Goal: Task Accomplishment & Management: Use online tool/utility

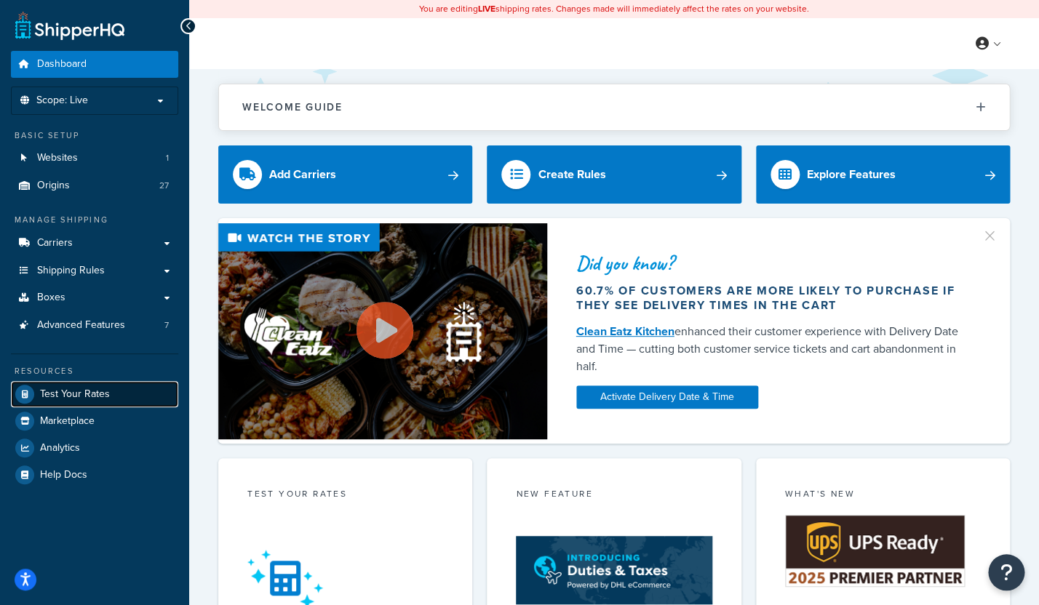
click at [89, 391] on span "Test Your Rates" at bounding box center [75, 394] width 70 height 12
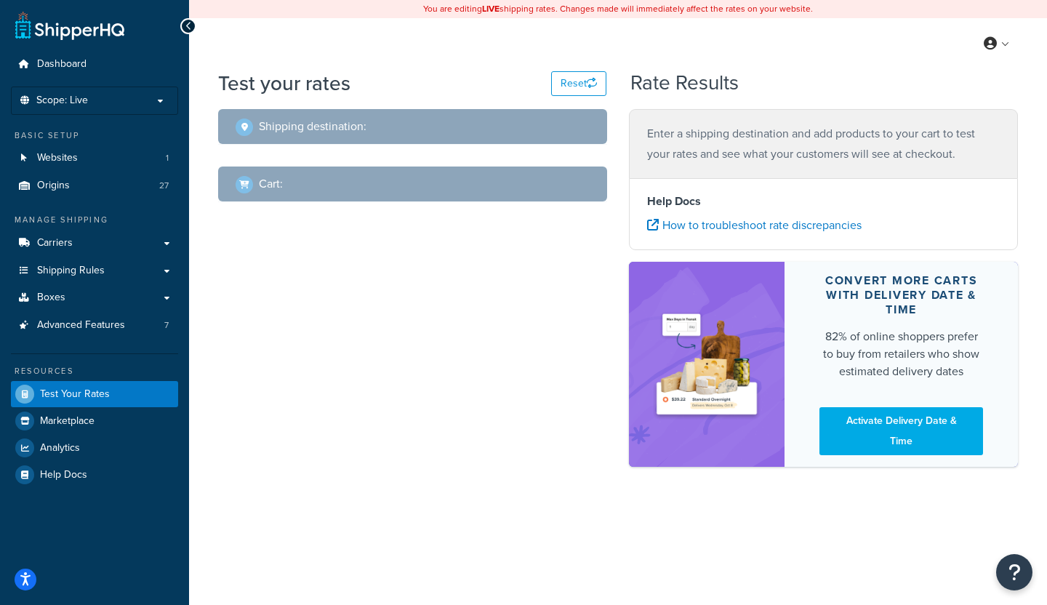
select select "[GEOGRAPHIC_DATA]"
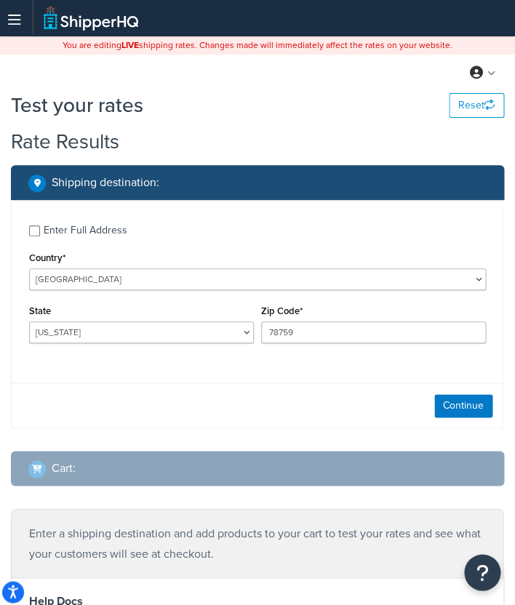
click at [213, 231] on label "Enter Full Address" at bounding box center [265, 228] width 442 height 23
click at [40, 231] on input "Enter Full Address" at bounding box center [34, 230] width 11 height 11
checkbox input "true"
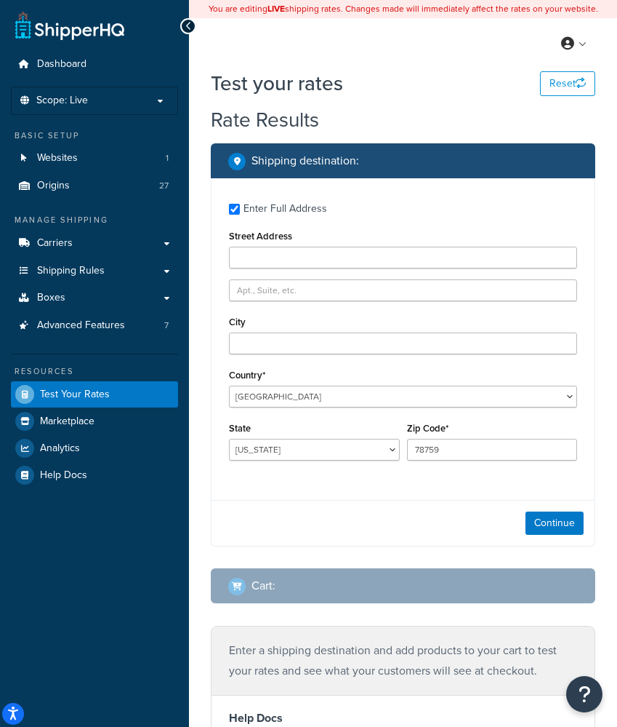
click at [188, 29] on icon at bounding box center [188, 26] width 7 height 10
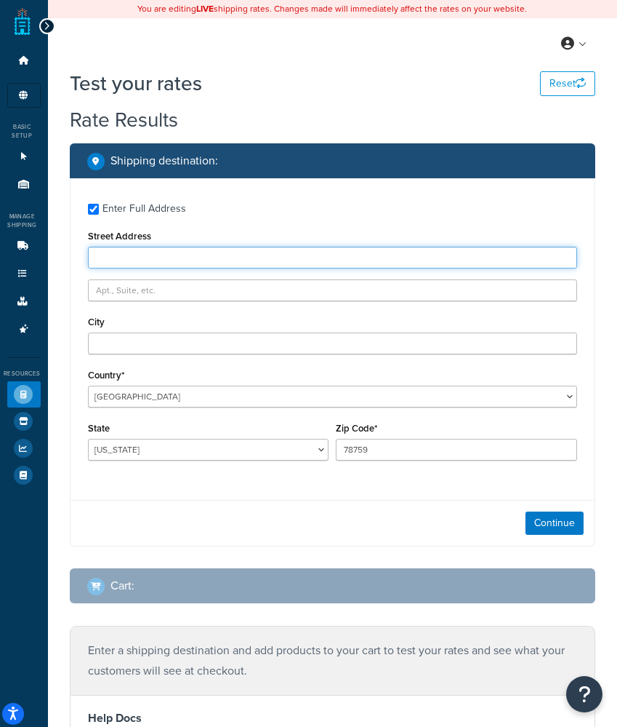
click at [135, 252] on input "Street Address" at bounding box center [332, 258] width 489 height 22
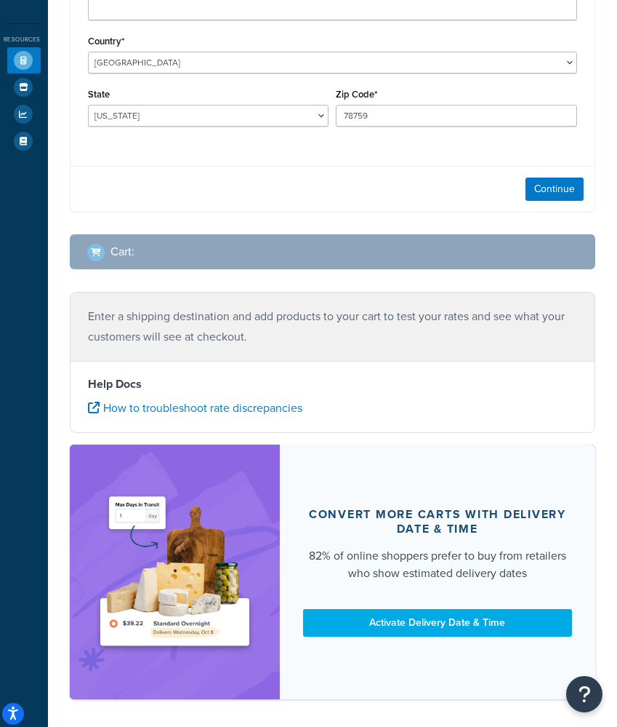
scroll to position [337, 0]
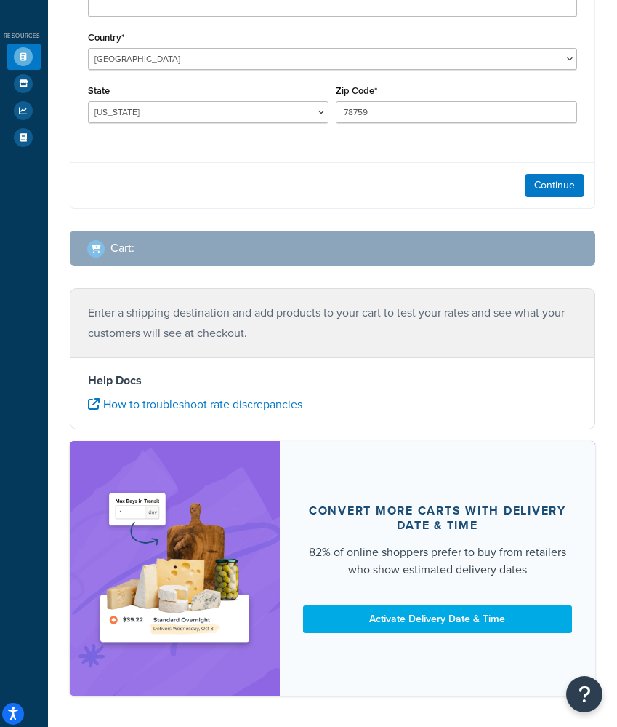
click at [217, 214] on div "Shipping destination : Enter Full Address Street Address City Country* [GEOGRAP…" at bounding box center [333, 36] width 548 height 460
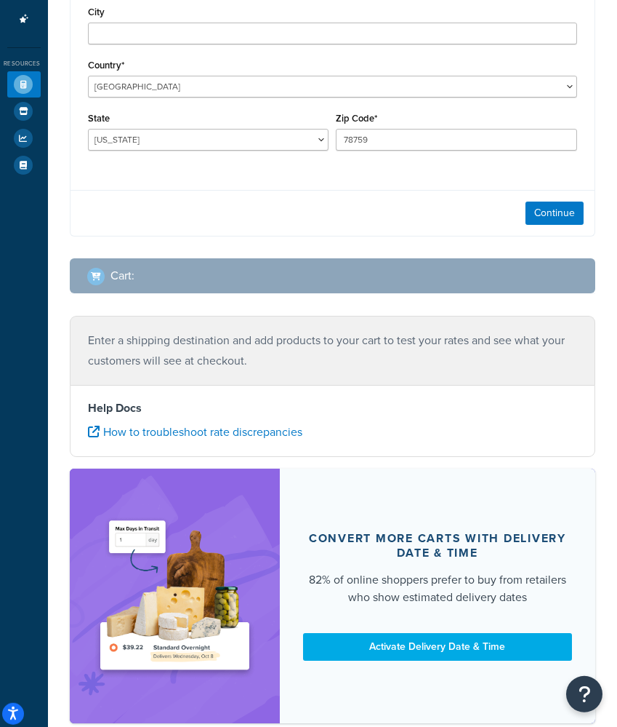
scroll to position [233, 0]
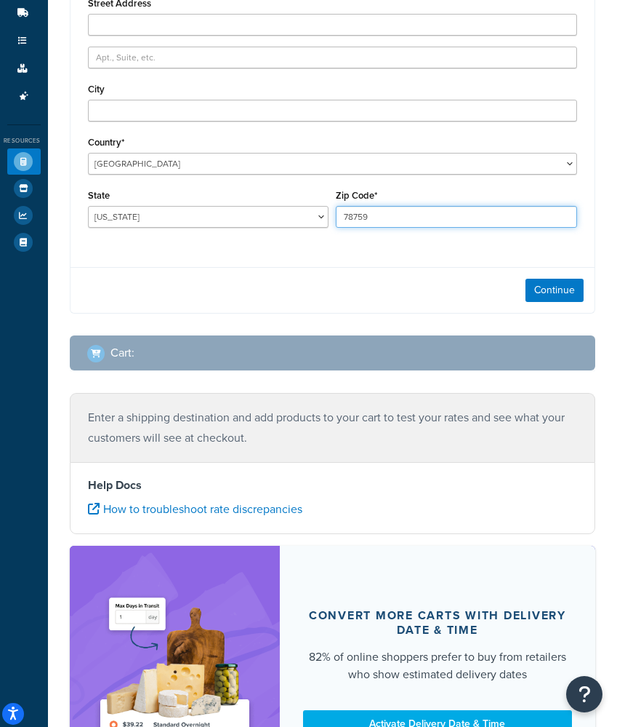
click at [376, 226] on input "78759" at bounding box center [456, 217] width 241 height 22
click at [386, 218] on input "78759" at bounding box center [456, 217] width 241 height 22
type input "01852"
click at [348, 239] on div "Enter Full Address Street Address City Country* [GEOGRAPHIC_DATA] [GEOGRAPHIC_D…" at bounding box center [333, 100] width 524 height 311
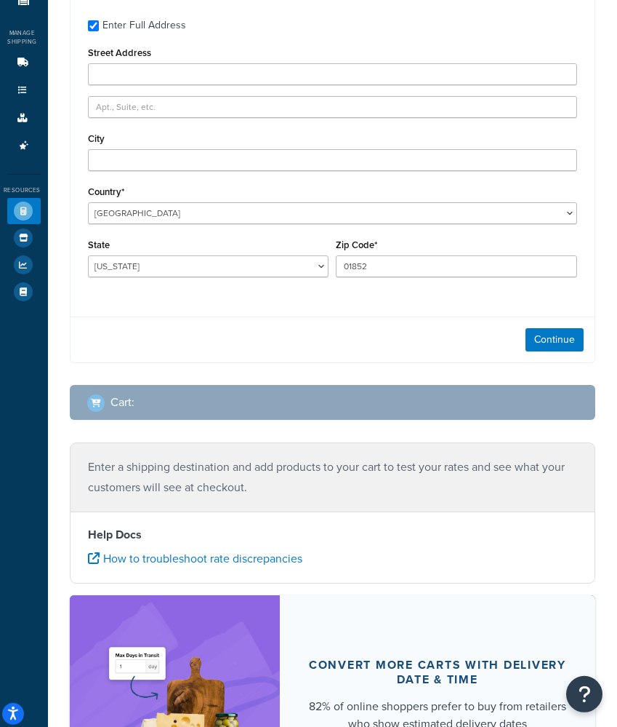
scroll to position [175, 0]
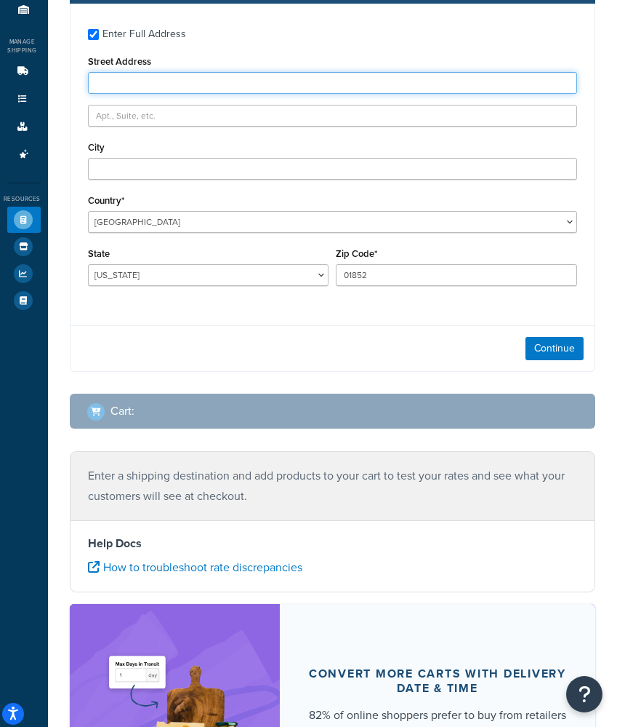
click at [194, 76] on input "Street Address" at bounding box center [332, 83] width 489 height 22
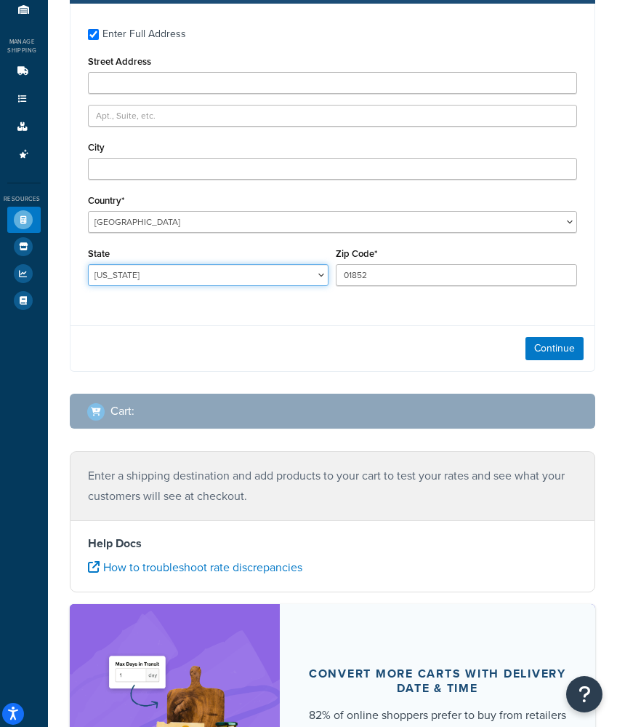
click at [88, 264] on select "[US_STATE] [US_STATE] [US_STATE] [US_STATE] [US_STATE] Armed Forces Americas Ar…" at bounding box center [208, 275] width 241 height 22
select select "MA"
click option "[US_STATE]" at bounding box center [0, 0] width 0 height 0
click at [514, 338] on button "Continue" at bounding box center [555, 348] width 58 height 23
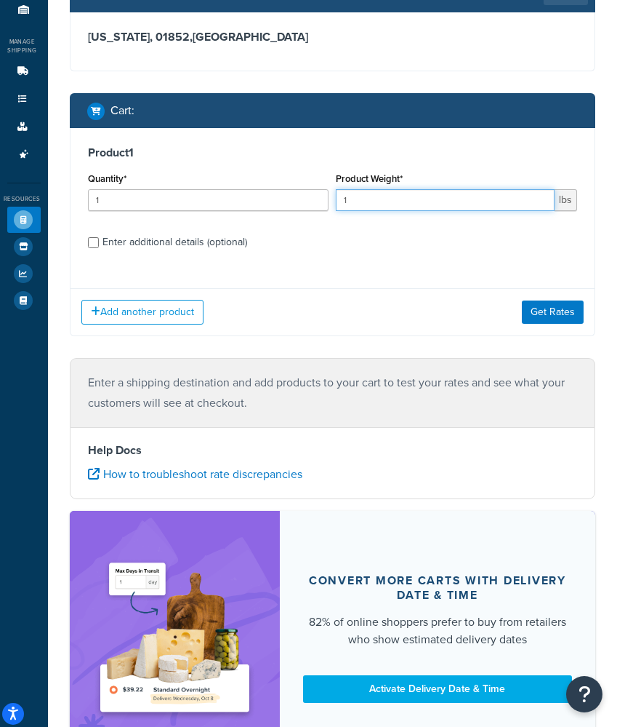
drag, startPoint x: 366, startPoint y: 197, endPoint x: 345, endPoint y: 191, distance: 21.2
click at [345, 191] on input "1" at bounding box center [445, 200] width 219 height 22
type input "78"
type input "780"
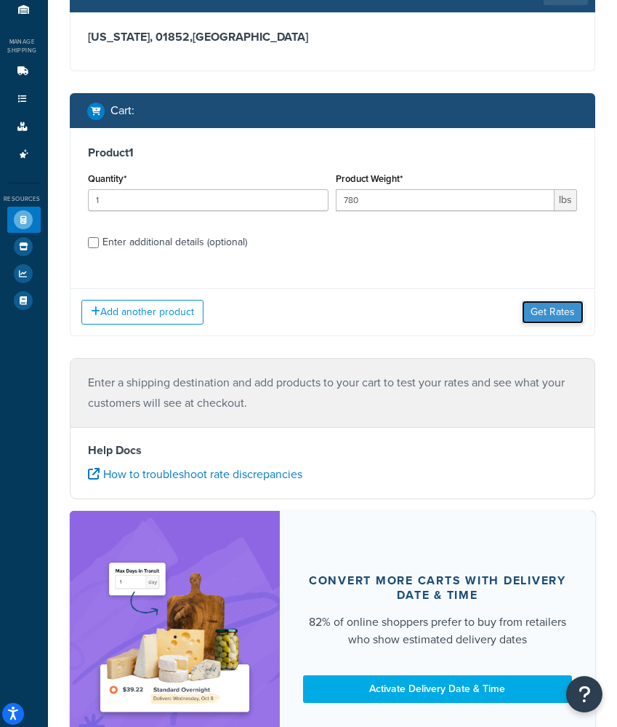
click at [514, 318] on button "Get Rates" at bounding box center [553, 311] width 62 height 23
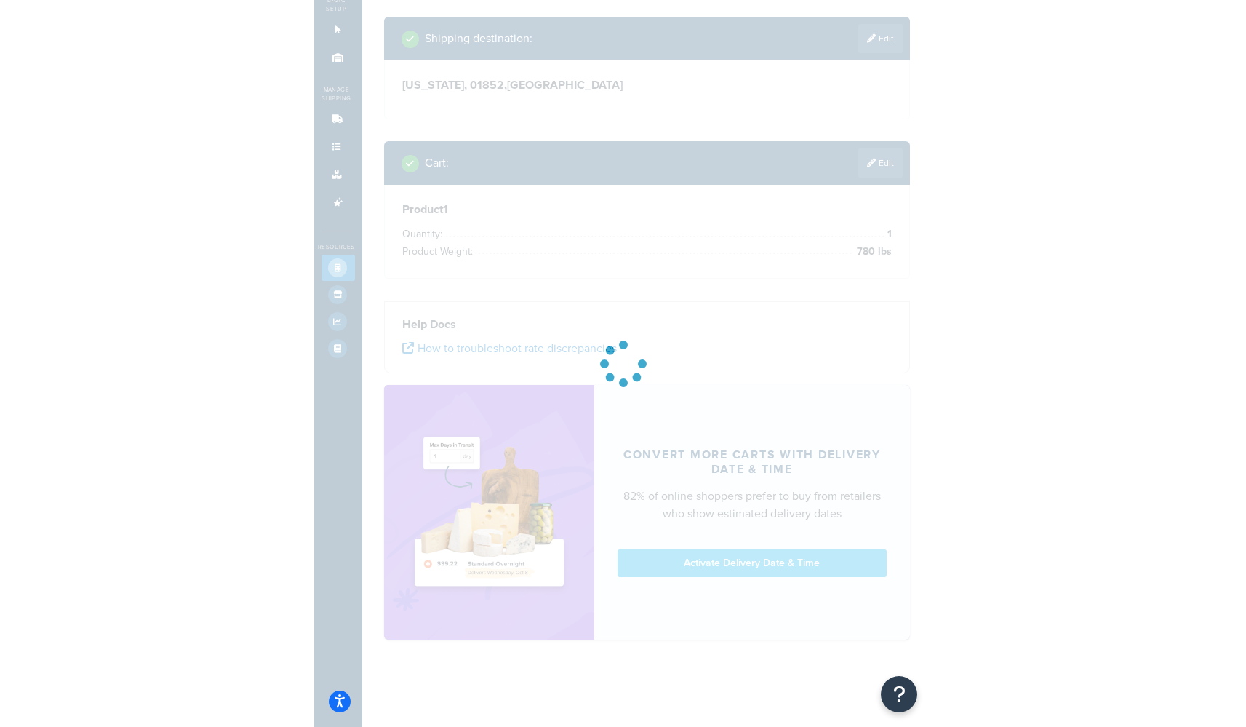
scroll to position [0, 0]
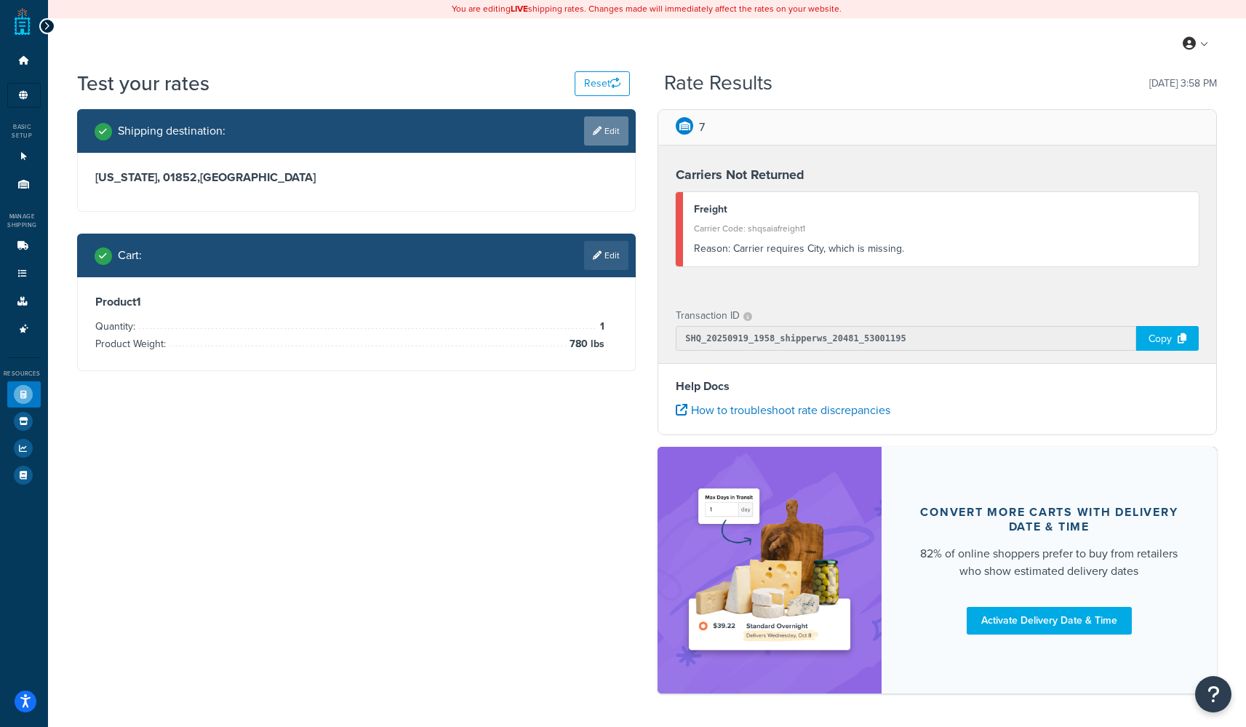
click at [514, 135] on link "Edit" at bounding box center [606, 130] width 44 height 29
select select "MA"
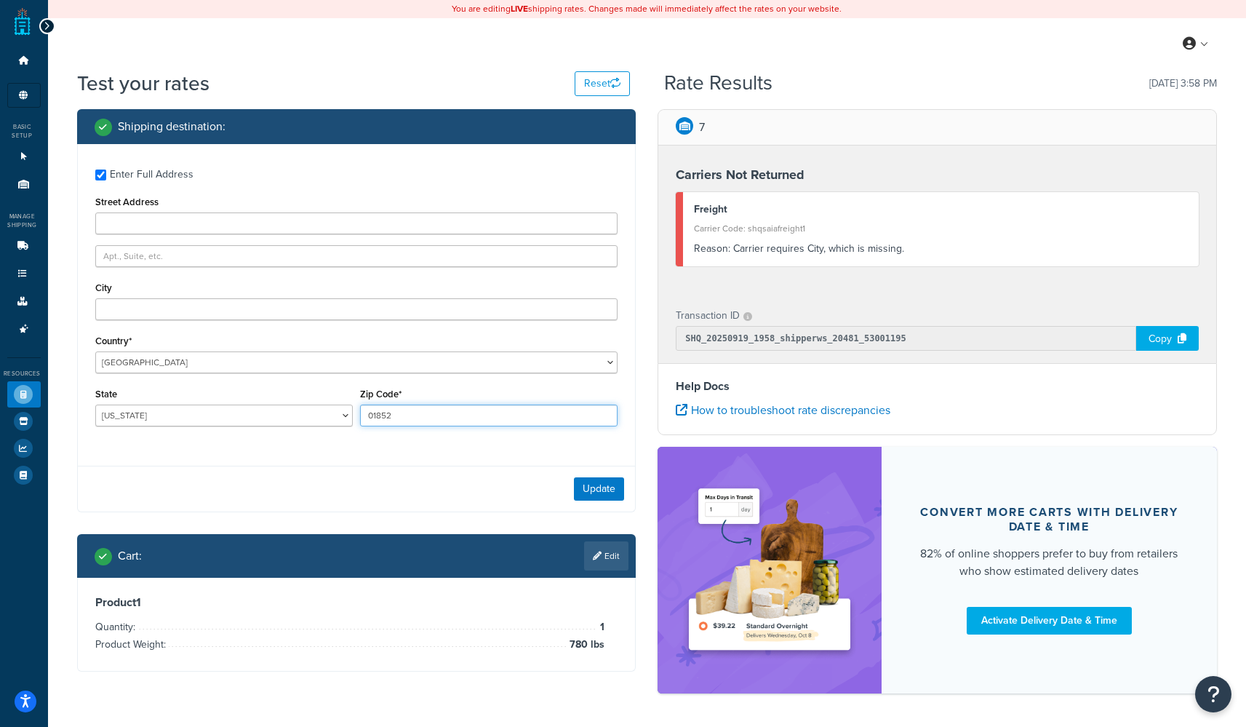
drag, startPoint x: 366, startPoint y: 415, endPoint x: 352, endPoint y: 413, distance: 13.9
click at [353, 414] on div "State [US_STATE] [US_STATE] [US_STATE] [US_STATE] [US_STATE] Armed Forces Ameri…" at bounding box center [357, 410] width 530 height 53
click at [395, 420] on input "01852" at bounding box center [488, 415] width 257 height 22
click at [164, 294] on div "City" at bounding box center [356, 299] width 523 height 42
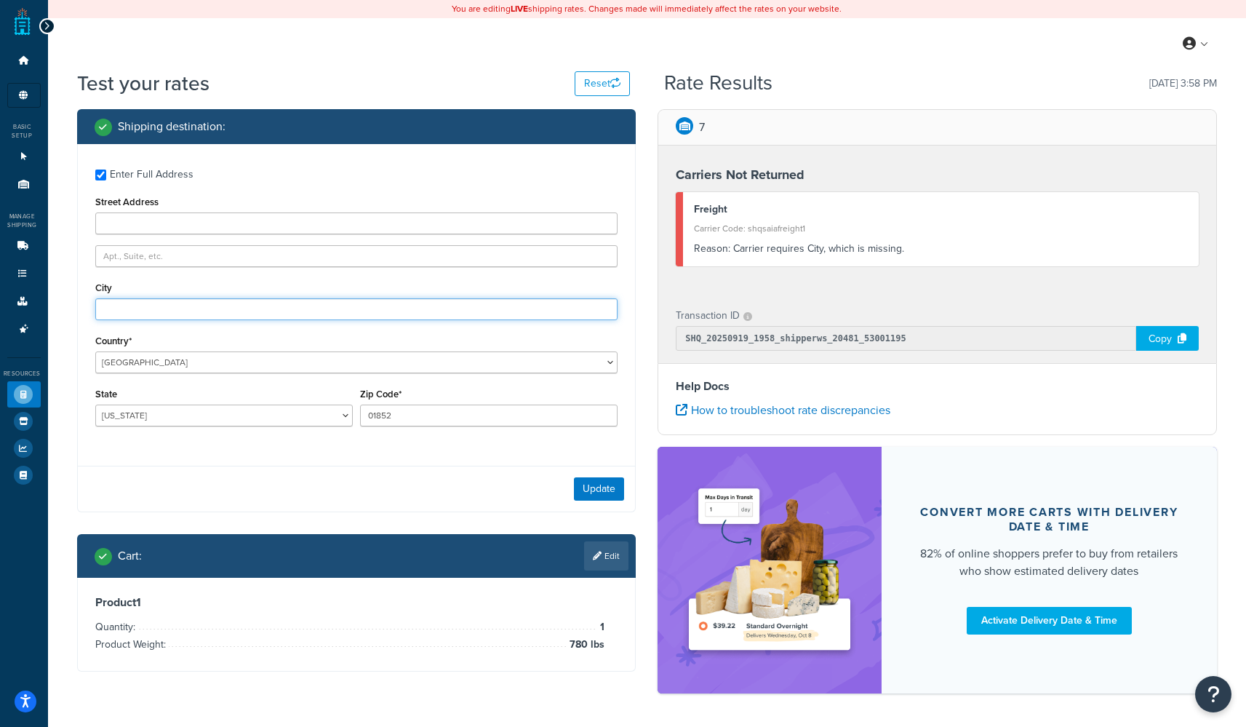
click at [165, 308] on input "City" at bounding box center [356, 309] width 523 height 22
paste input "[GEOGRAPHIC_DATA]"
type input "[GEOGRAPHIC_DATA]"
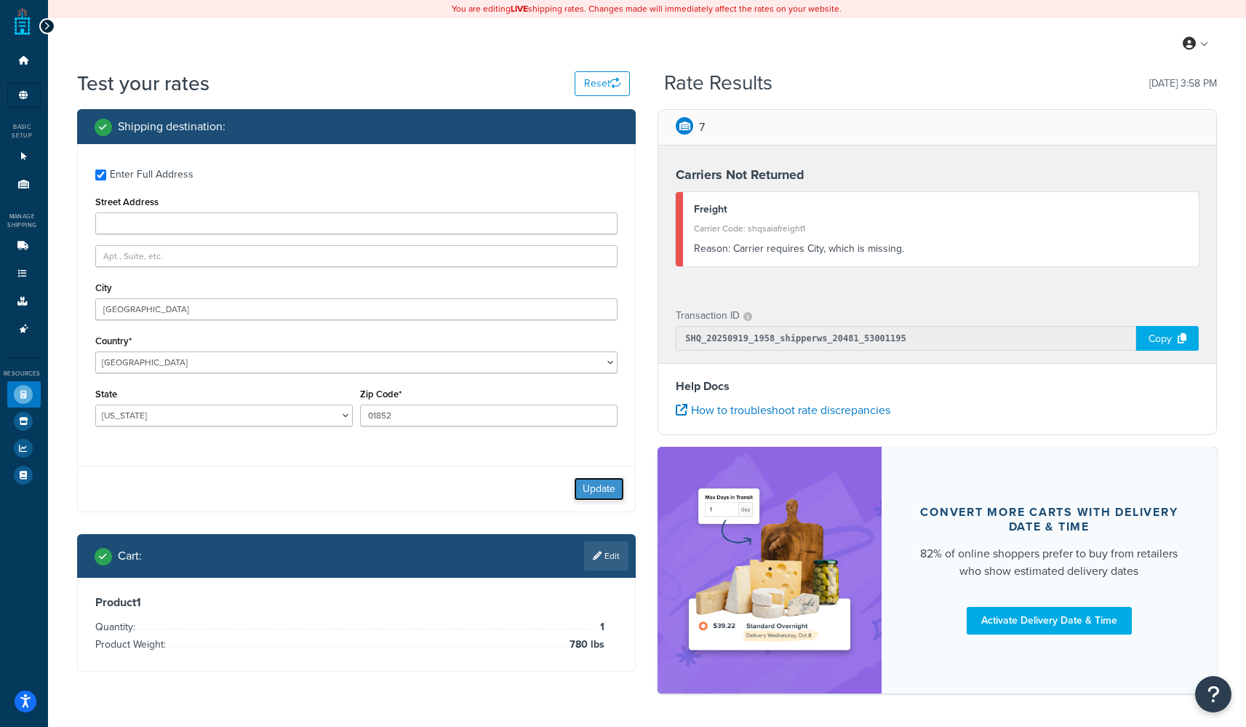
click at [514, 496] on button "Update" at bounding box center [599, 488] width 50 height 23
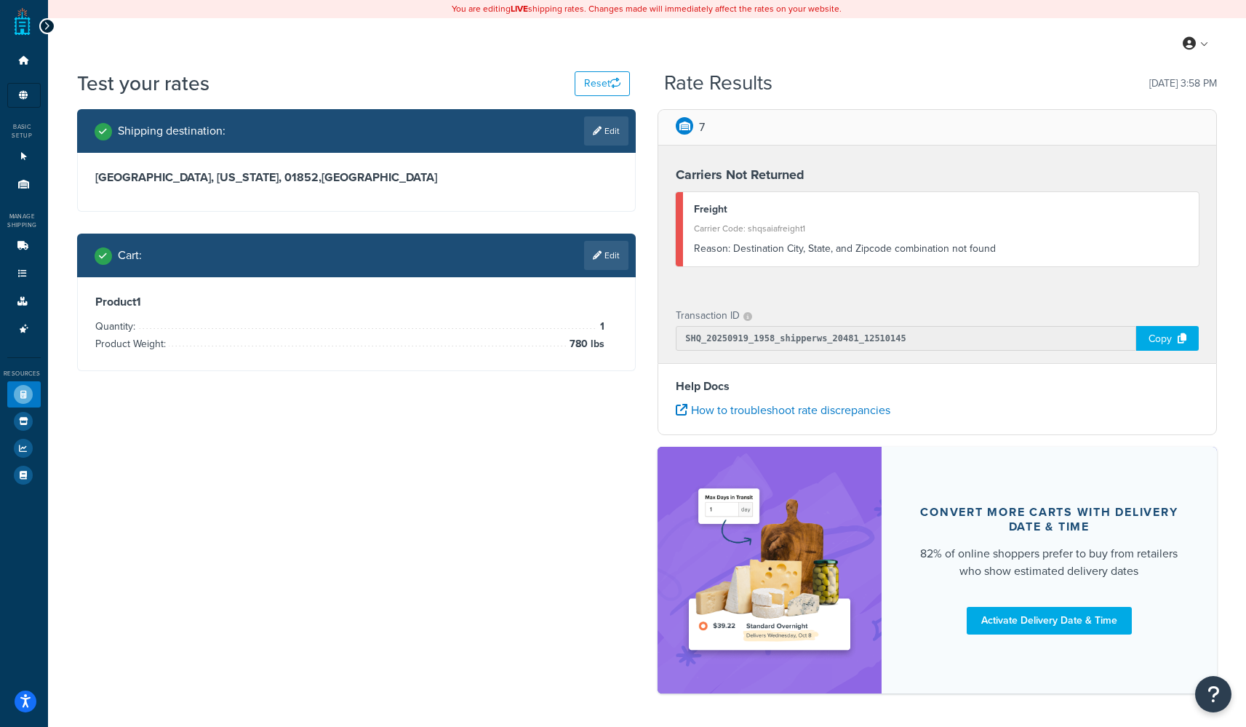
click at [295, 175] on h3 "[GEOGRAPHIC_DATA][US_STATE] , [GEOGRAPHIC_DATA]" at bounding box center [356, 177] width 523 height 15
click at [514, 133] on link "Edit" at bounding box center [606, 130] width 44 height 29
select select "MA"
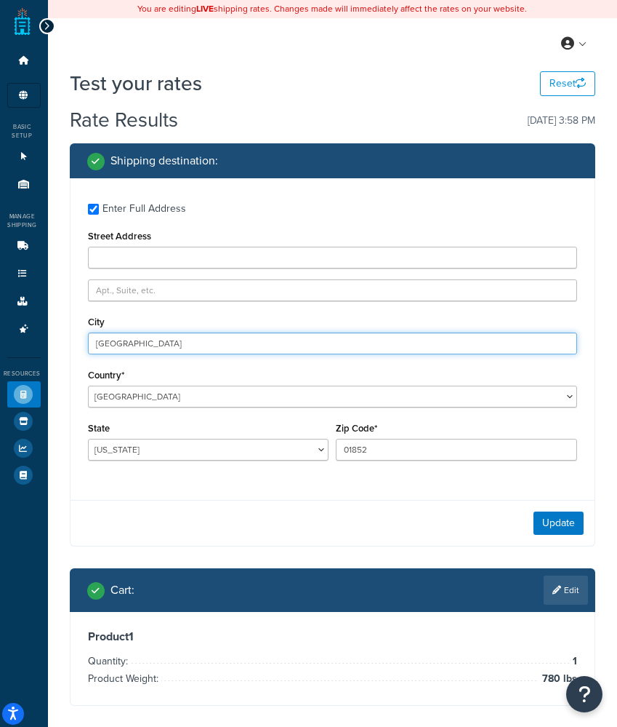
click at [171, 351] on input "[GEOGRAPHIC_DATA]" at bounding box center [332, 343] width 489 height 22
paste input "[PERSON_NAME]"
type input "[PERSON_NAME]"
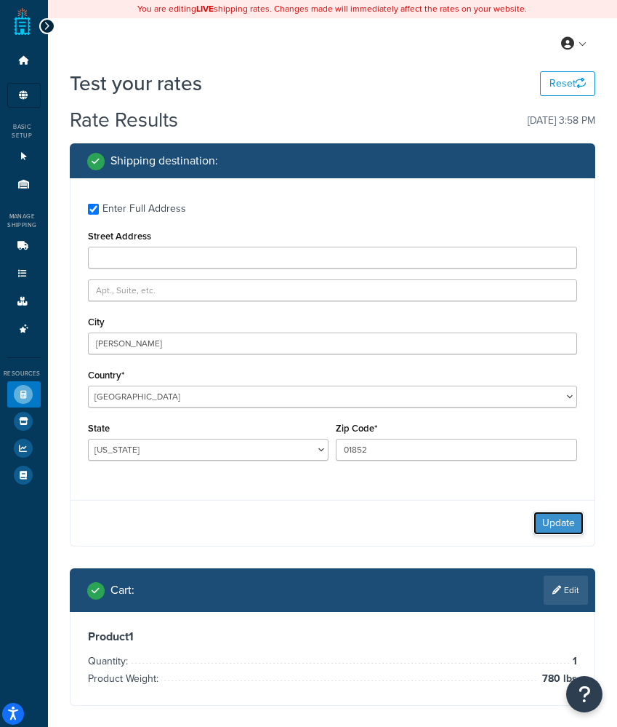
click at [514, 523] on button "Update" at bounding box center [559, 522] width 50 height 23
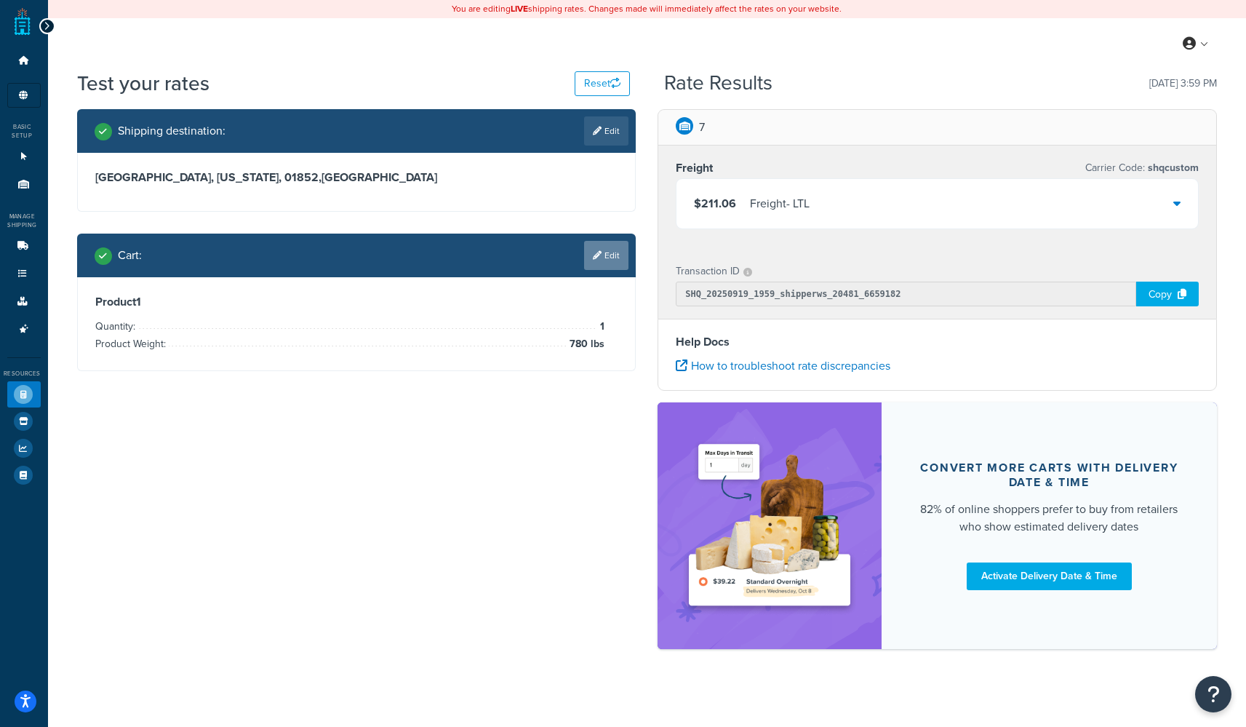
click at [514, 252] on icon at bounding box center [597, 255] width 9 height 9
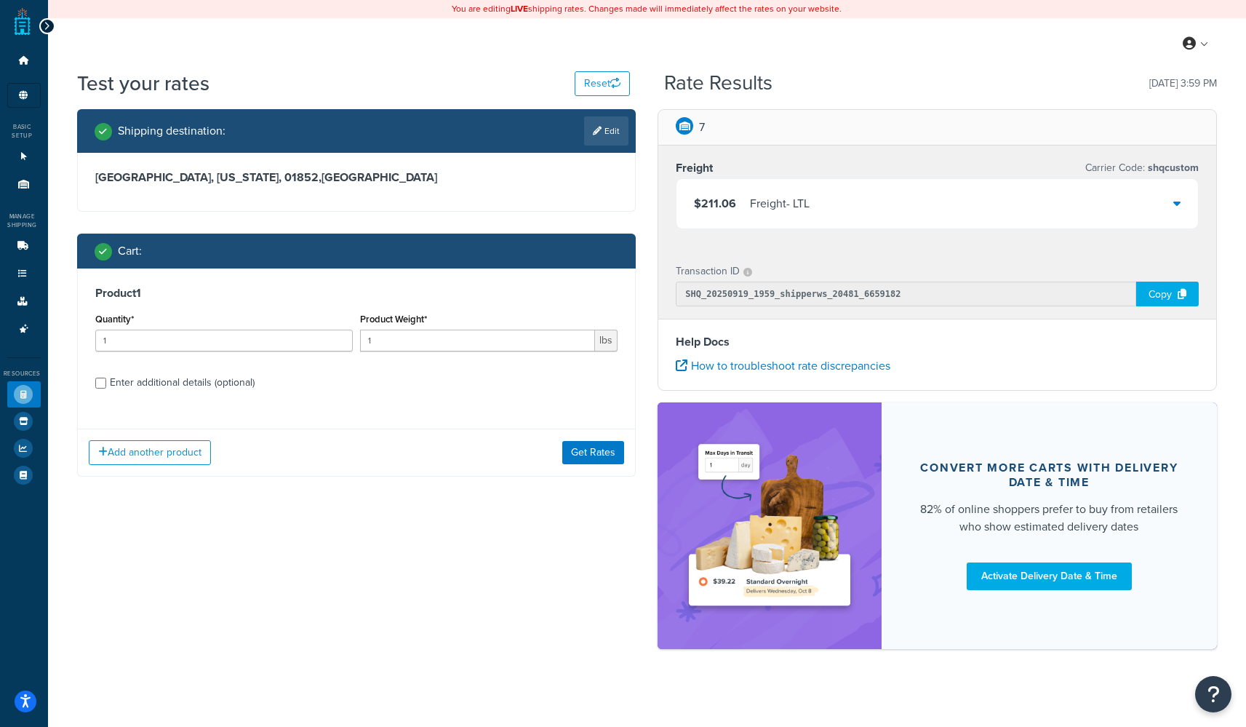
click at [217, 385] on div "Enter additional details (optional)" at bounding box center [182, 382] width 145 height 20
click at [106, 385] on input "Enter additional details (optional)" at bounding box center [100, 382] width 11 height 11
checkbox input "true"
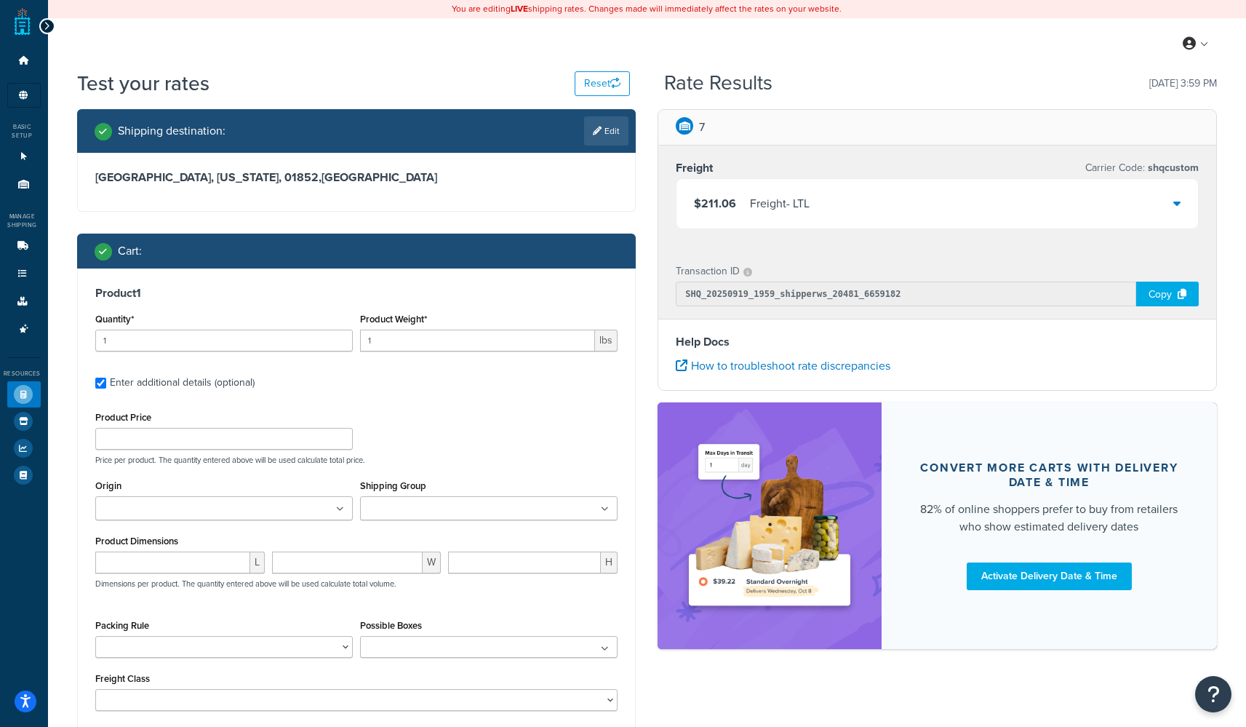
click at [256, 516] on ul at bounding box center [223, 508] width 257 height 24
type input "41"
click at [514, 604] on div "Product Price Price per product. The quantity entered above will be used calcul…" at bounding box center [356, 561] width 523 height 308
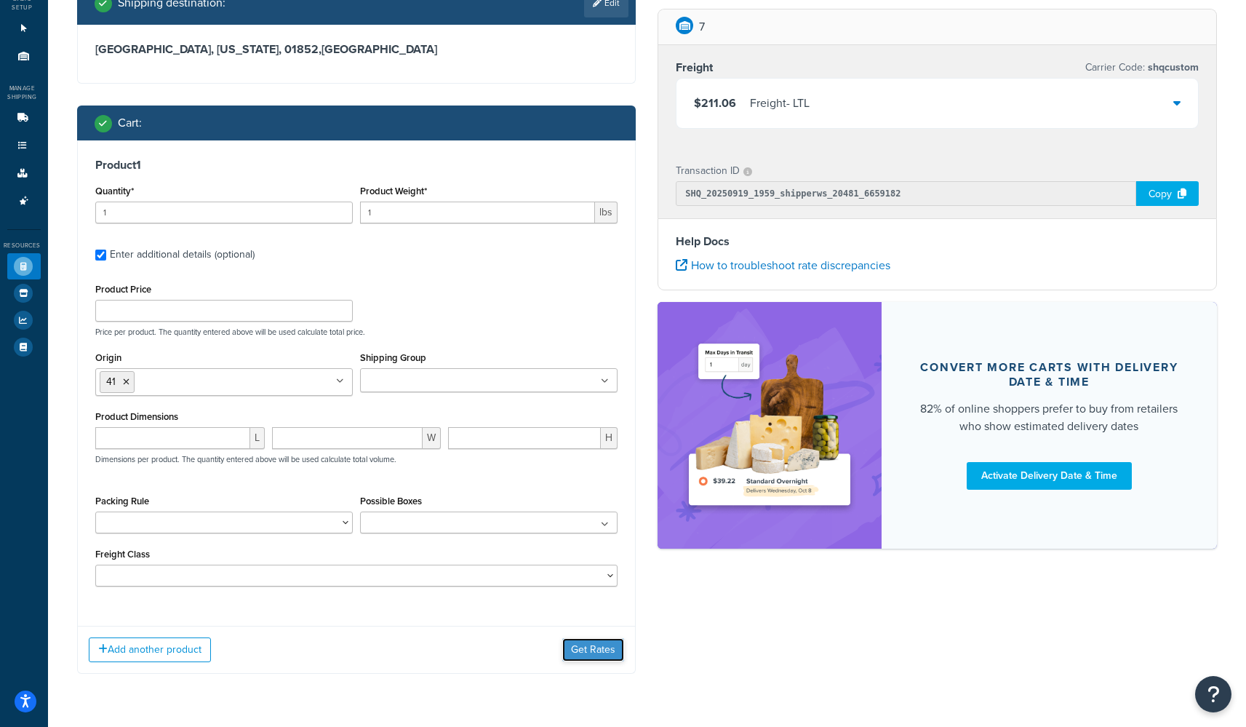
click at [514, 604] on button "Get Rates" at bounding box center [593, 649] width 62 height 23
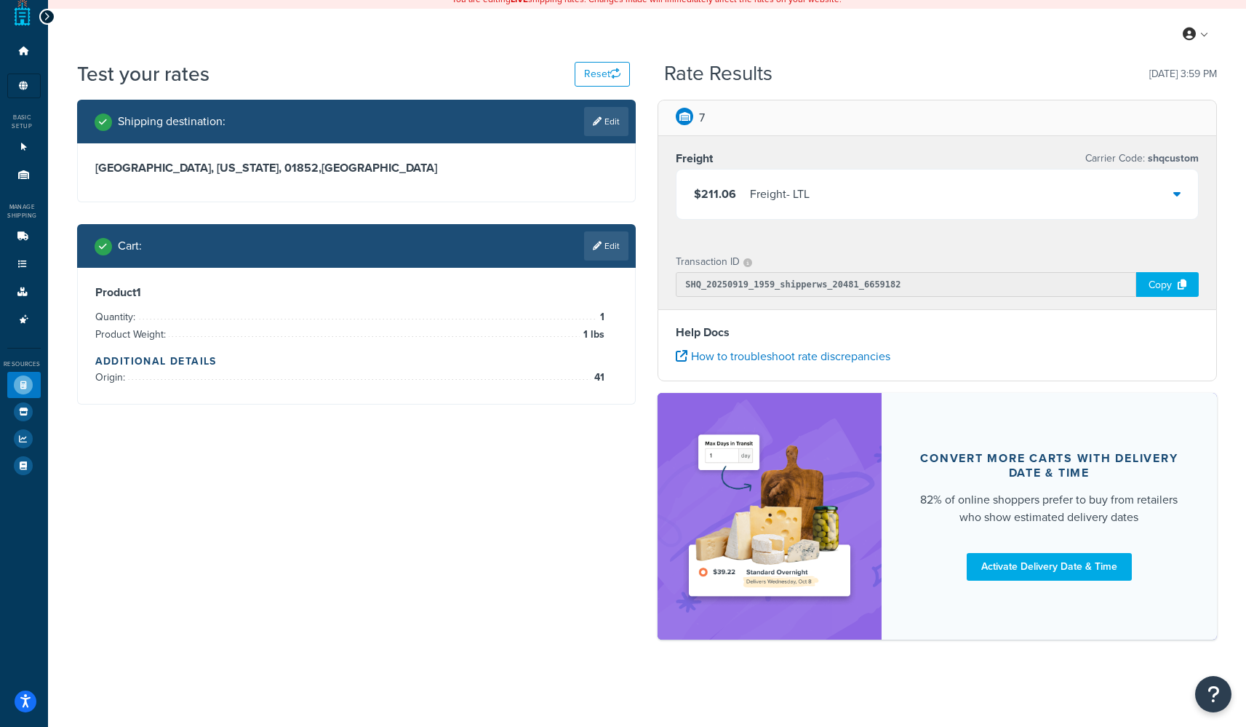
scroll to position [0, 0]
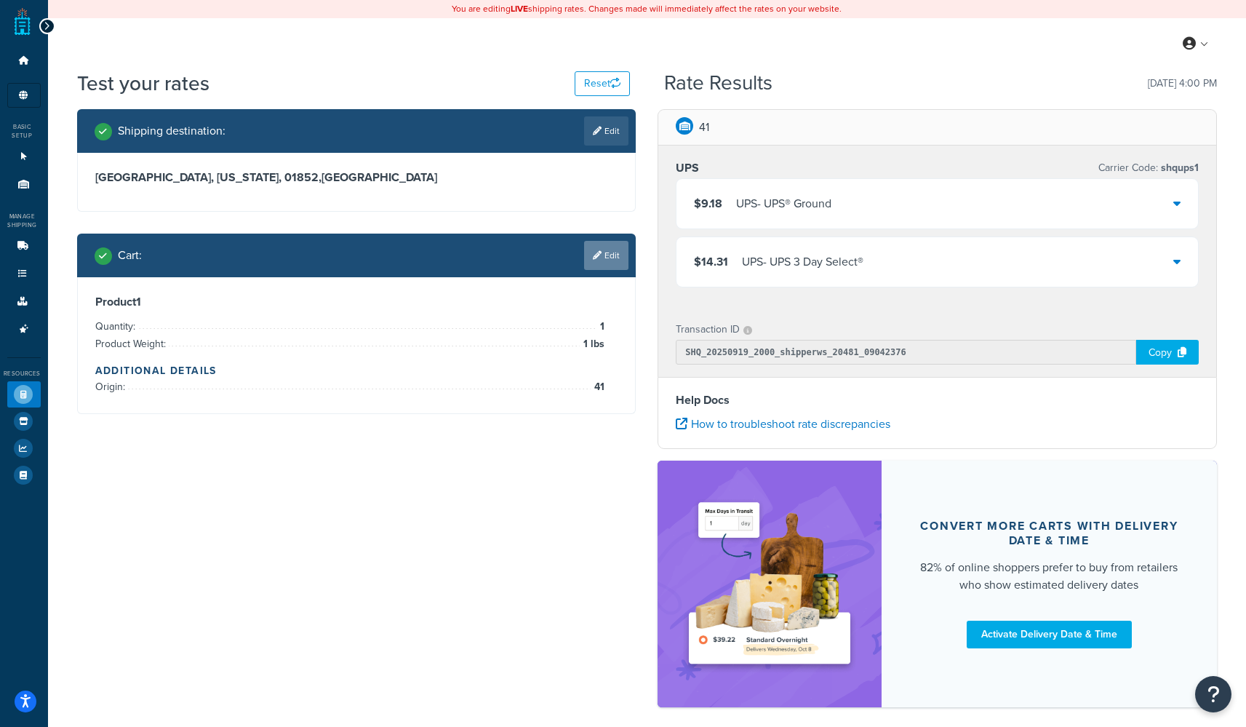
click at [514, 257] on link "Edit" at bounding box center [606, 255] width 44 height 29
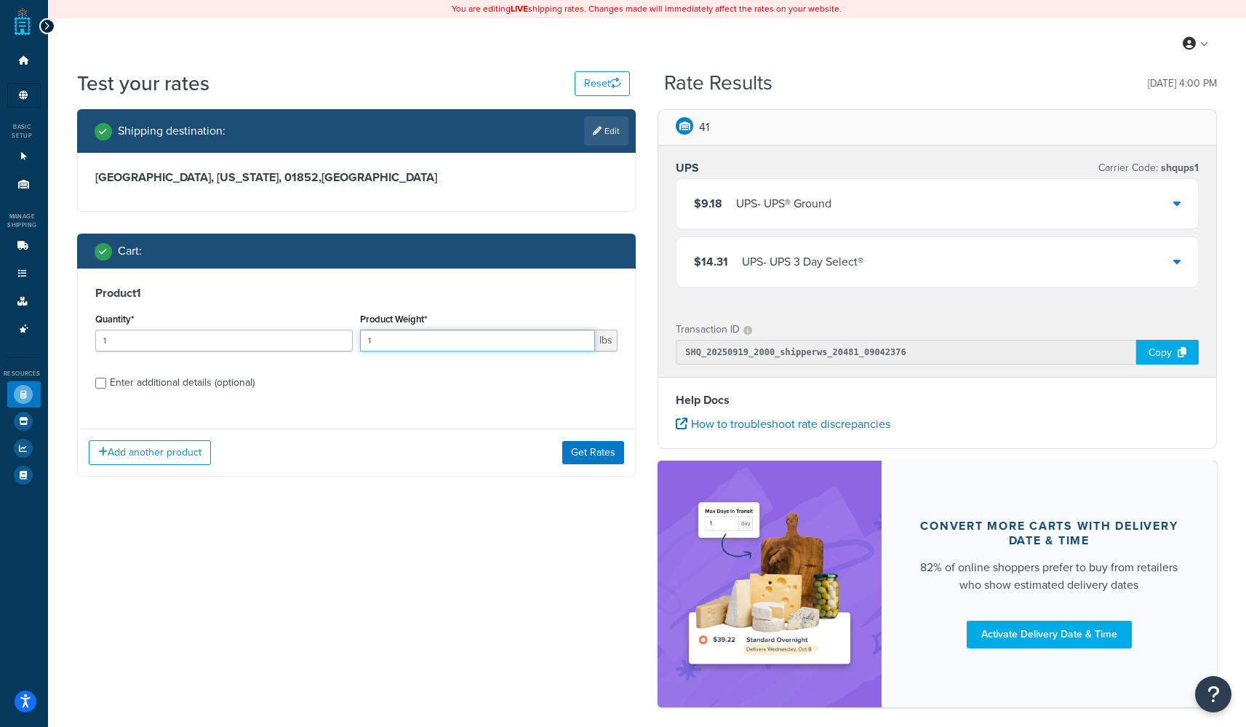
click at [450, 348] on input "1" at bounding box center [477, 340] width 235 height 22
type input "780"
click at [247, 387] on div "Enter additional details (optional)" at bounding box center [182, 382] width 145 height 20
click at [106, 387] on input "Enter additional details (optional)" at bounding box center [100, 382] width 11 height 11
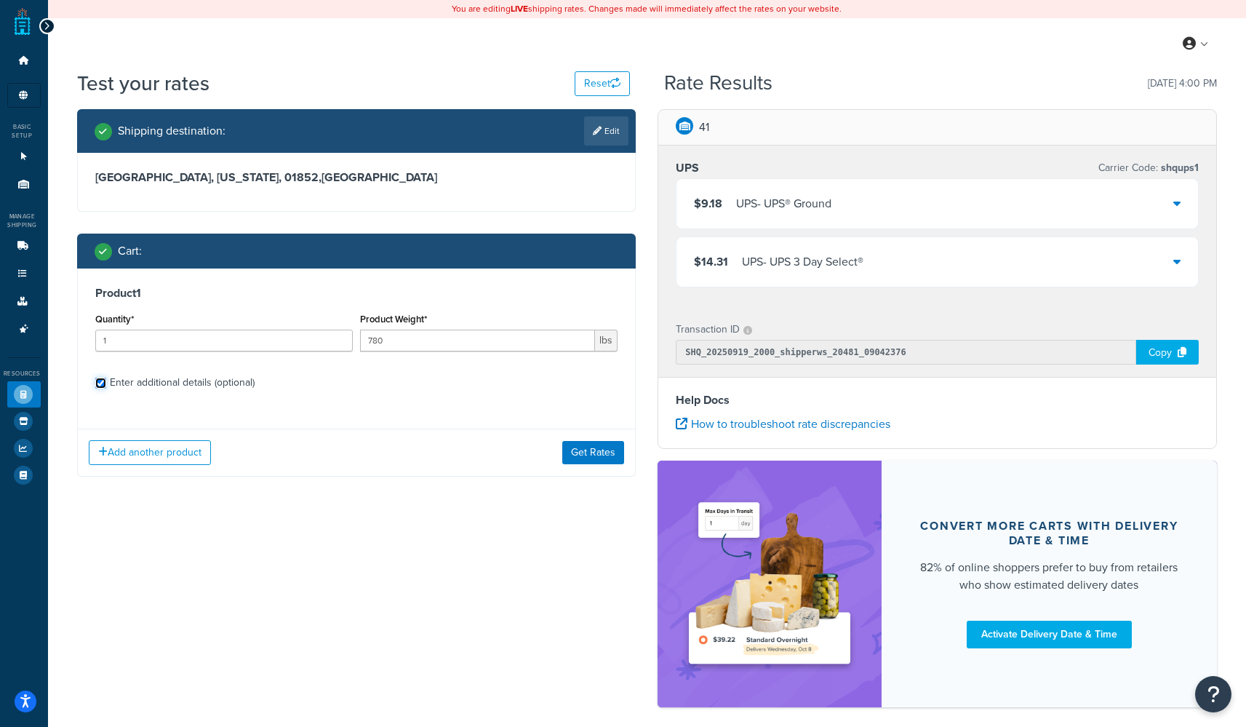
checkbox input "true"
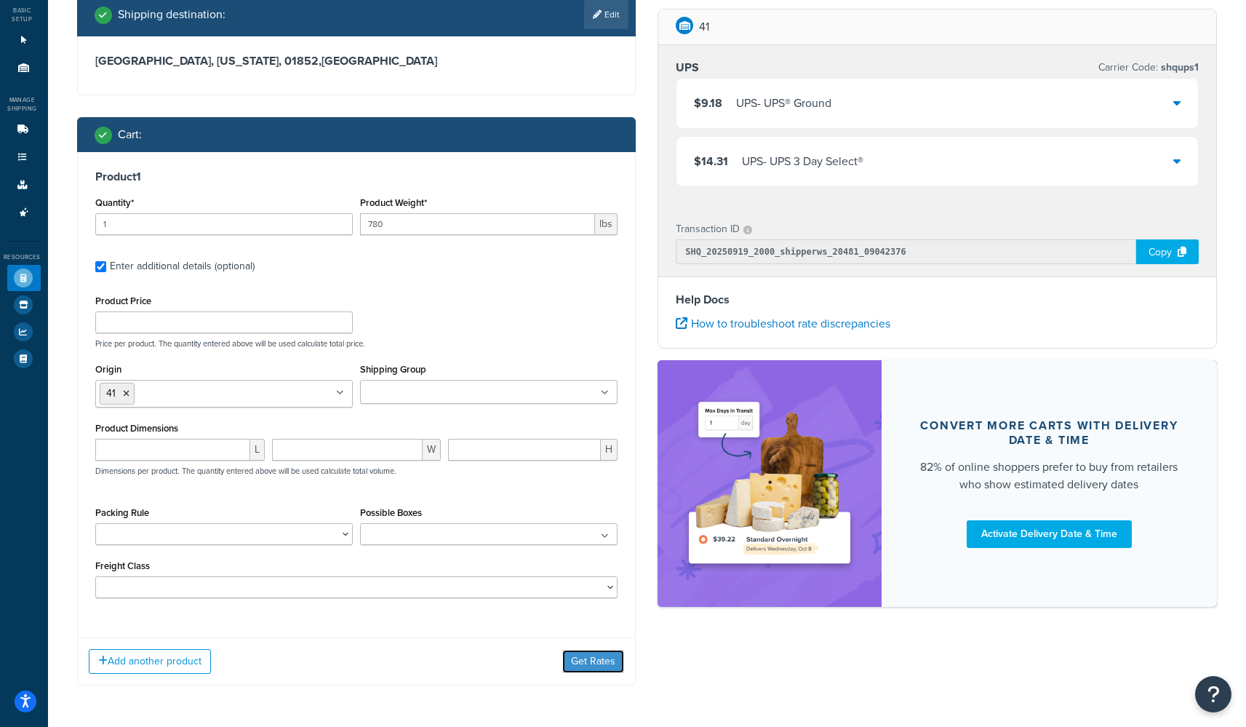
click at [514, 604] on button "Get Rates" at bounding box center [593, 660] width 62 height 23
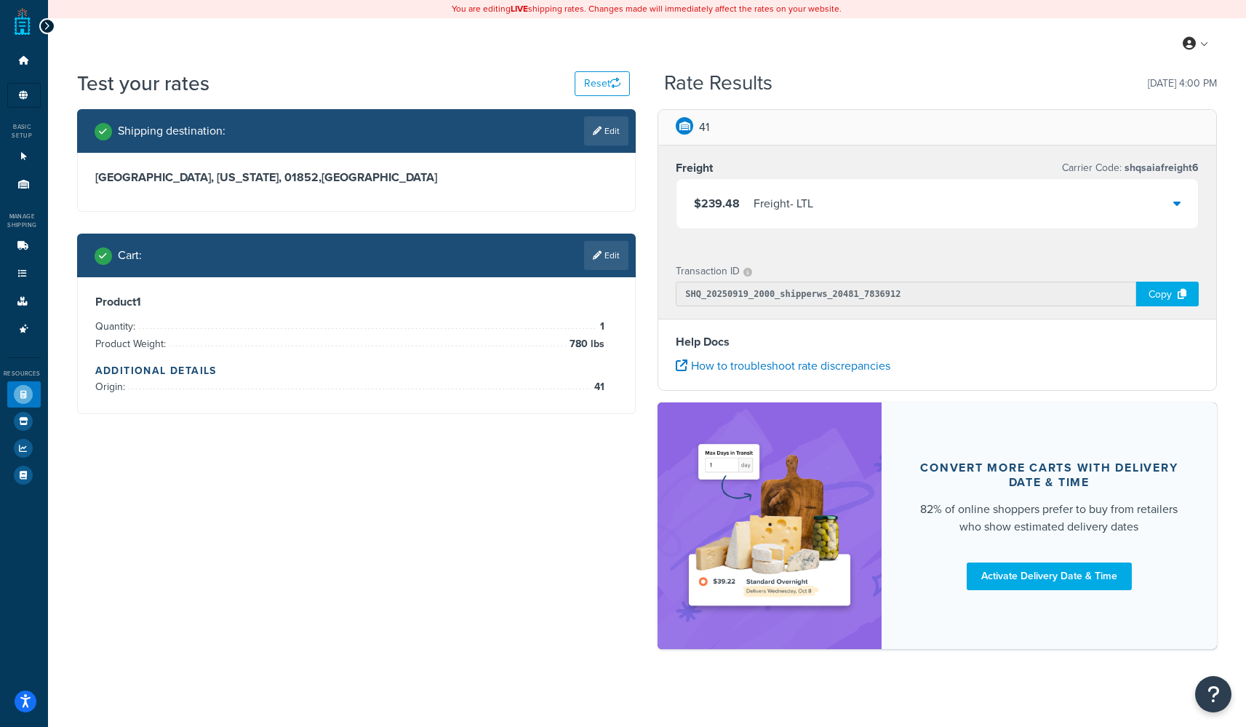
click at [514, 205] on div "$239.48 Freight - LTL" at bounding box center [936, 203] width 521 height 49
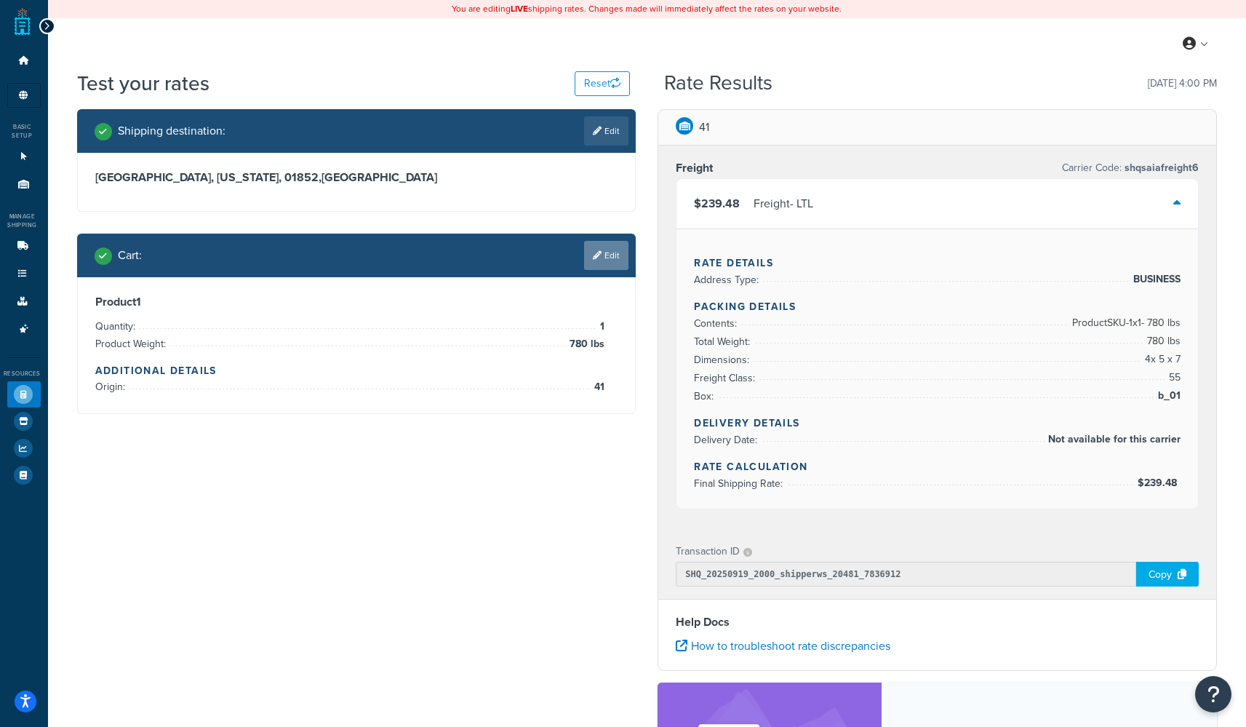
click at [514, 253] on link "Edit" at bounding box center [606, 255] width 44 height 29
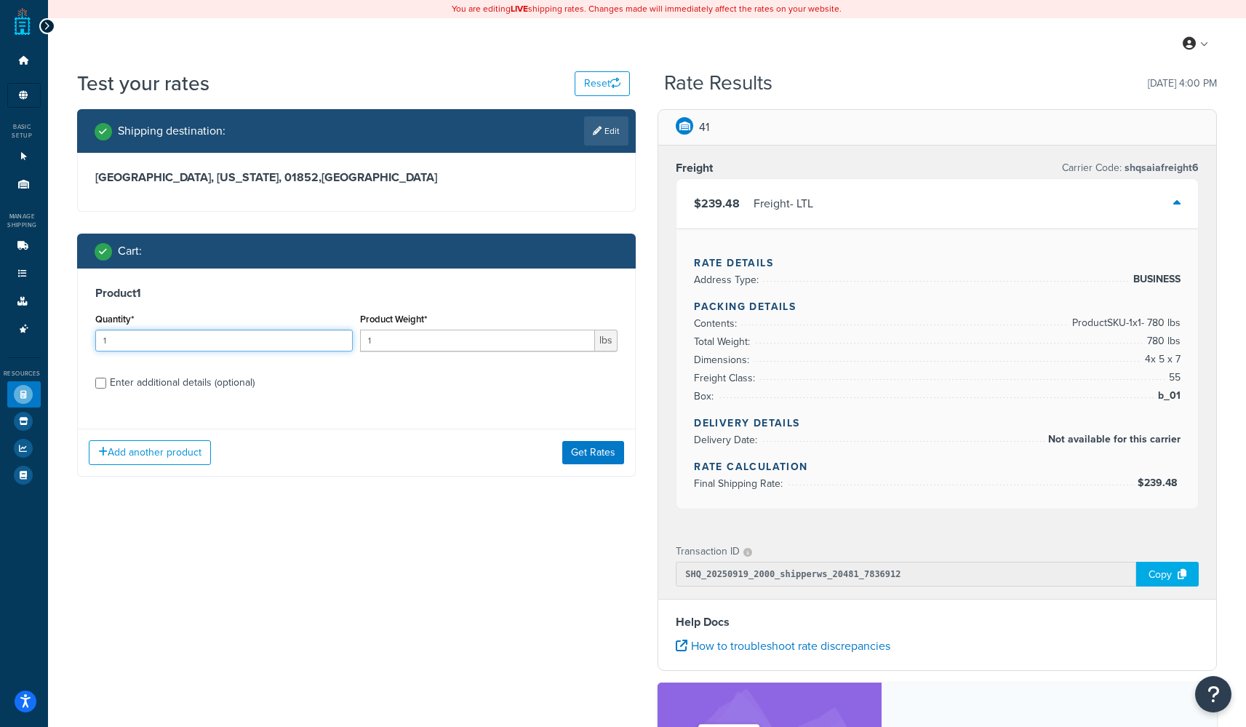
click at [244, 345] on input "1" at bounding box center [223, 340] width 257 height 22
type input "60"
click at [460, 345] on input "1" at bounding box center [477, 340] width 235 height 22
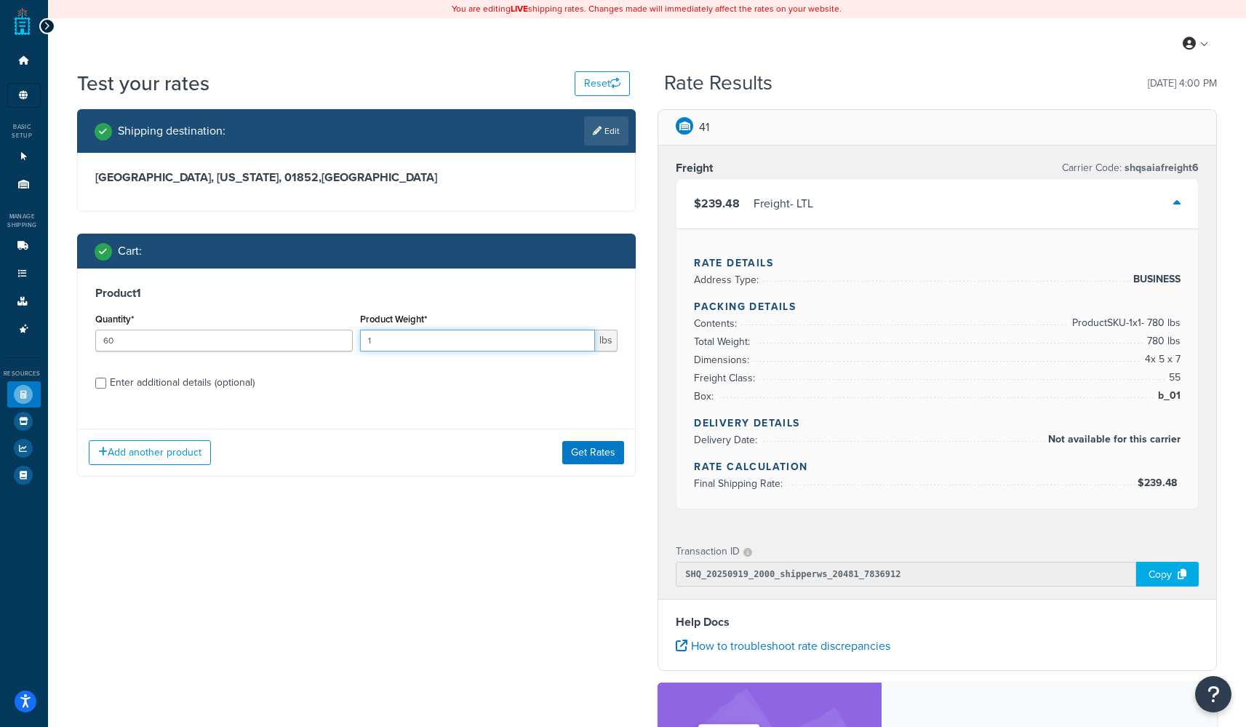
click at [460, 345] on input "1" at bounding box center [477, 340] width 235 height 22
paste input "3"
type input "13"
click at [239, 391] on div "Enter additional details (optional)" at bounding box center [182, 382] width 145 height 20
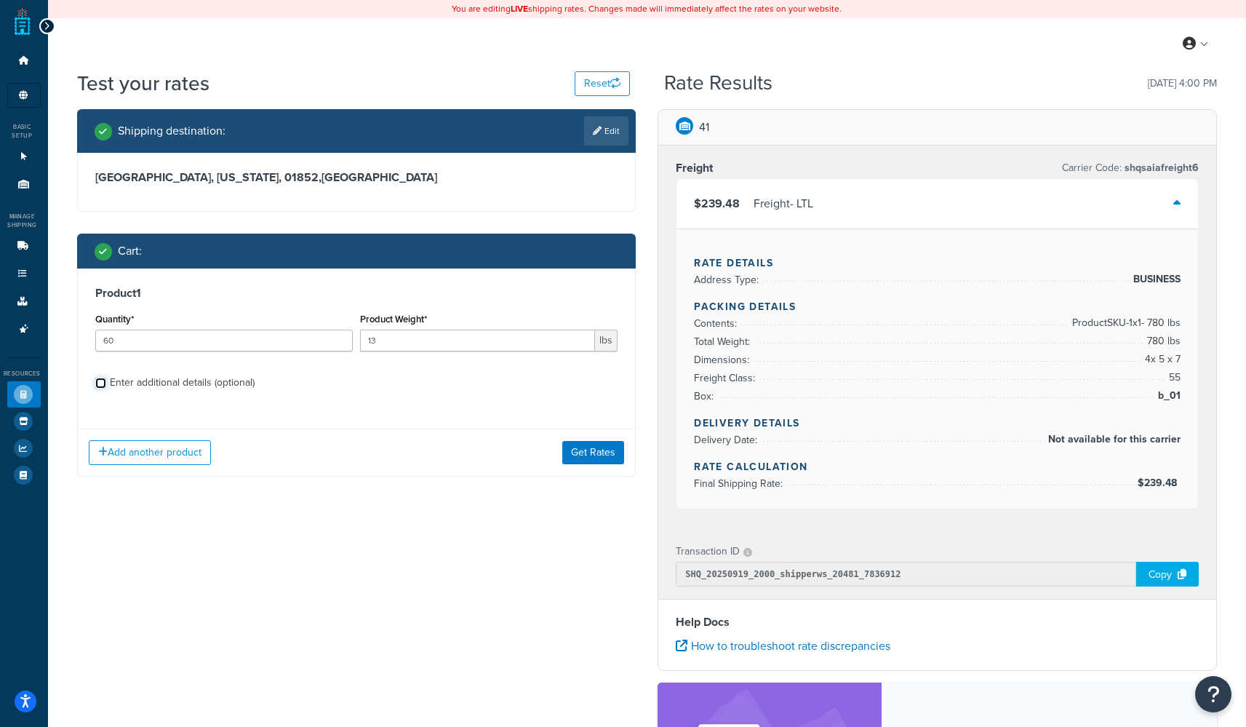
click at [106, 388] on input "Enter additional details (optional)" at bounding box center [100, 382] width 11 height 11
checkbox input "true"
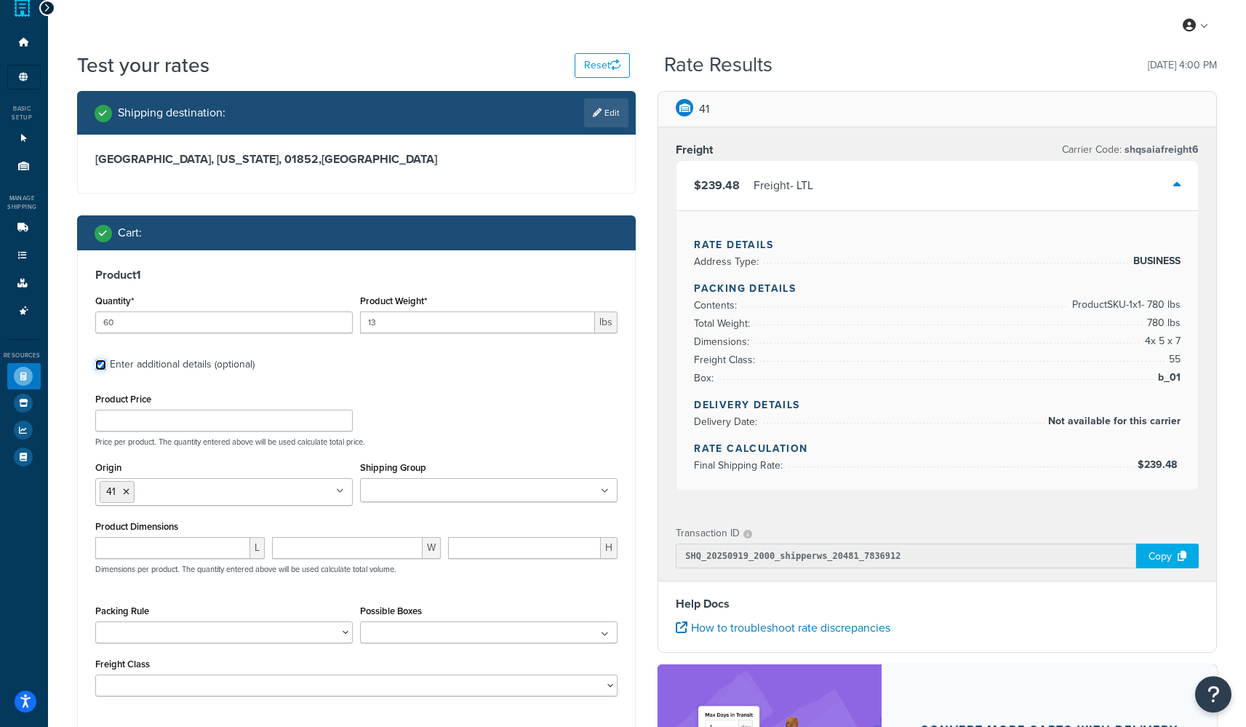
scroll to position [116, 0]
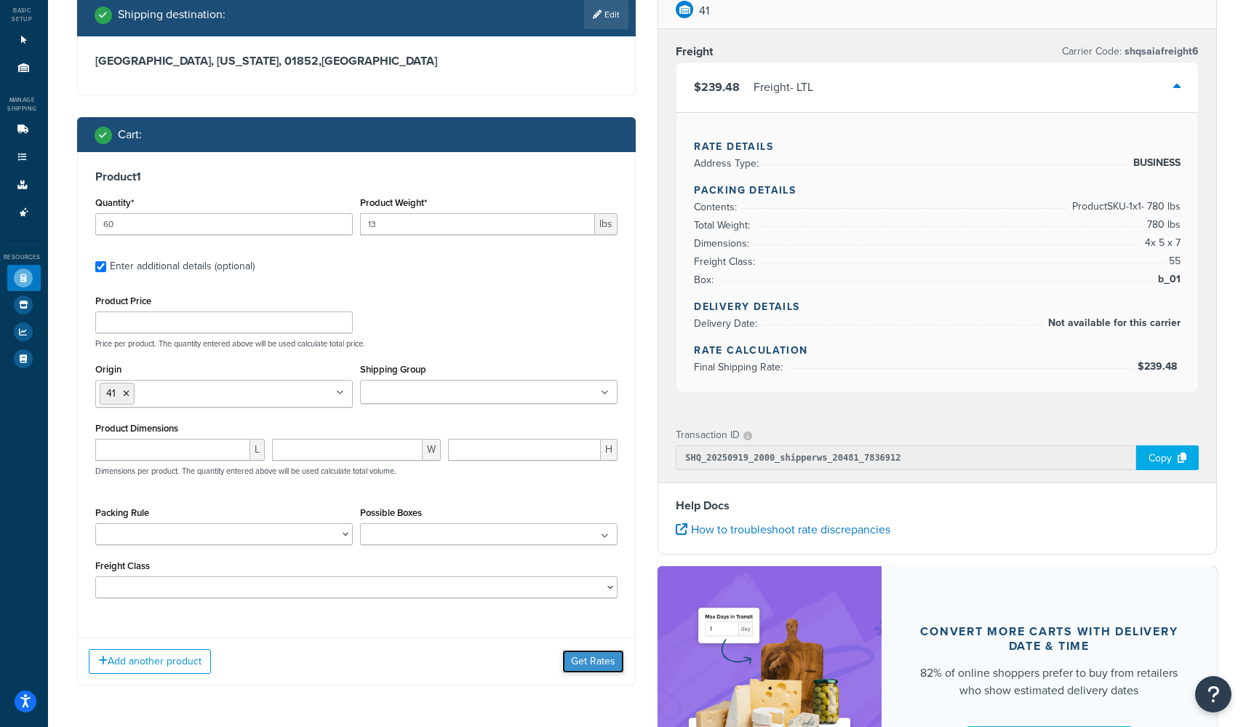
click at [514, 604] on button "Get Rates" at bounding box center [593, 660] width 62 height 23
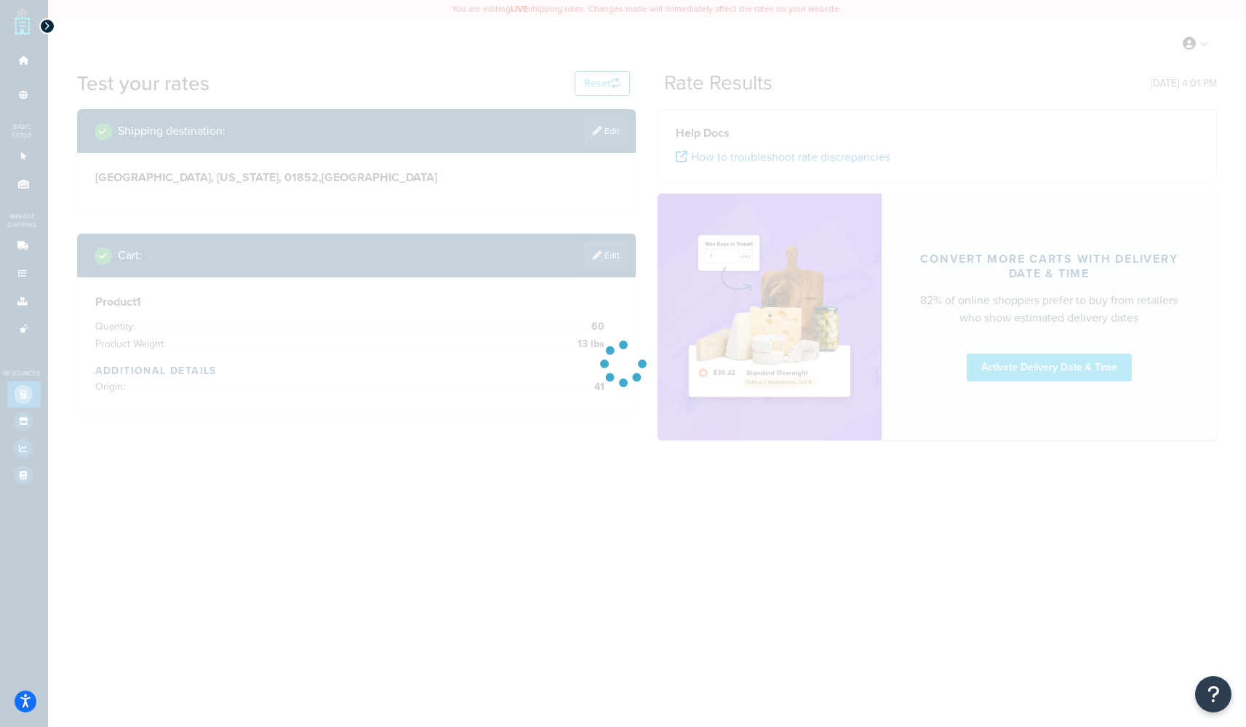
scroll to position [0, 0]
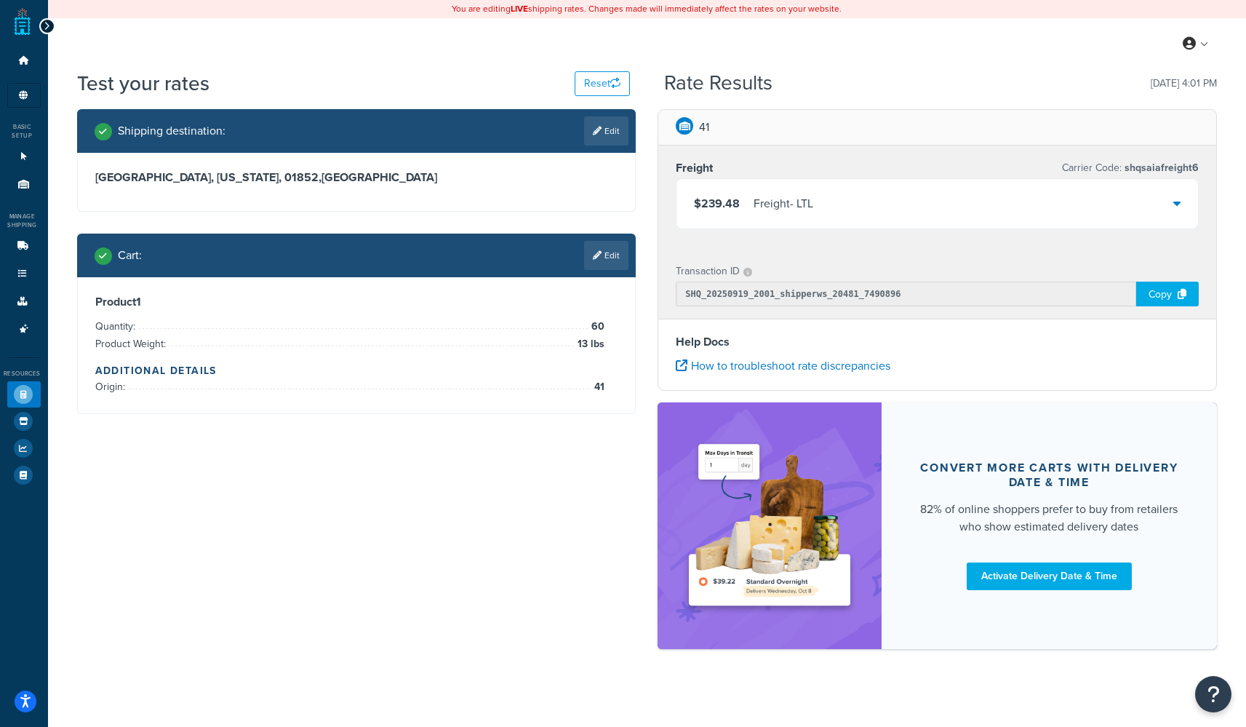
click at [514, 201] on div "$239.48 Freight - LTL" at bounding box center [936, 203] width 521 height 49
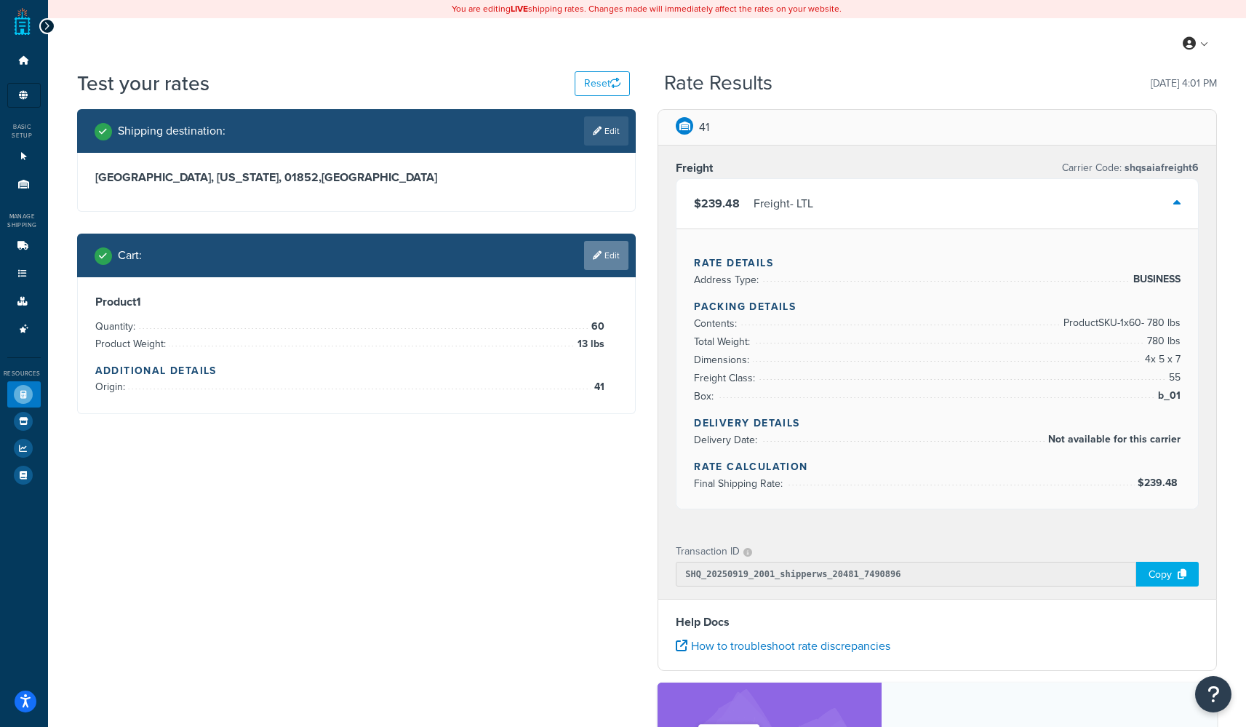
click at [514, 256] on link "Edit" at bounding box center [606, 255] width 44 height 29
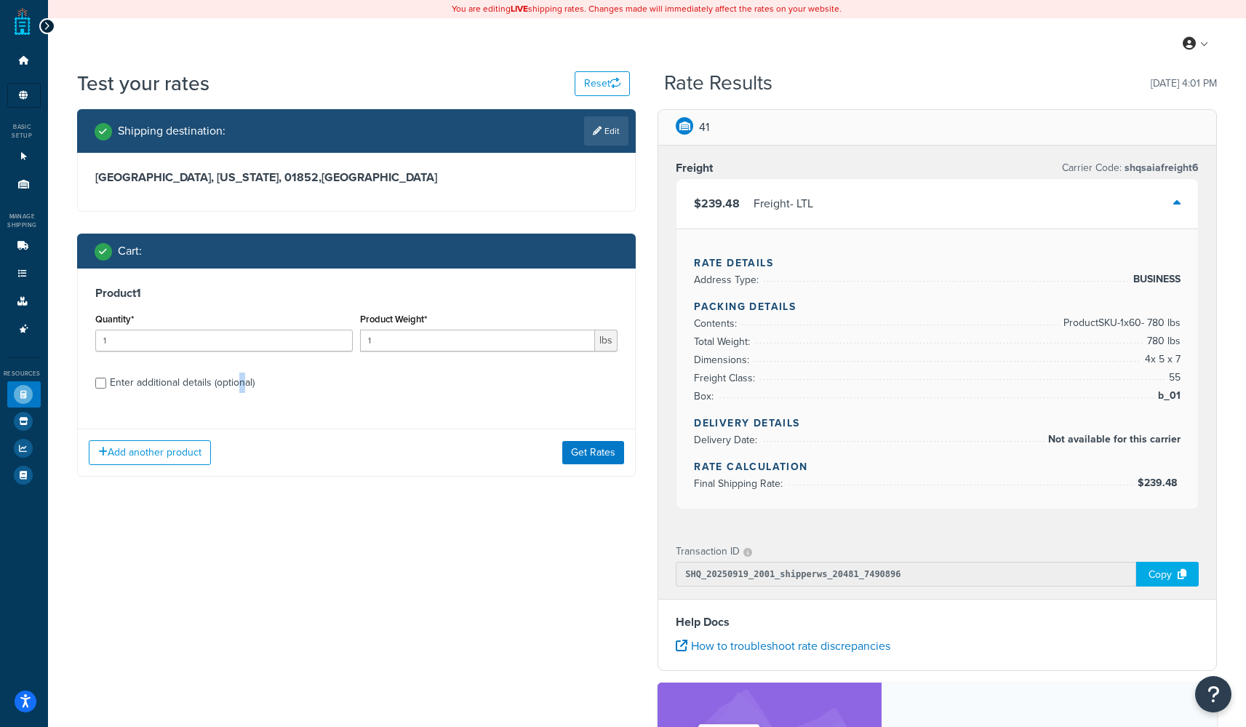
drag, startPoint x: 240, startPoint y: 387, endPoint x: 265, endPoint y: 386, distance: 25.5
click at [240, 387] on div "Enter additional details (optional)" at bounding box center [182, 382] width 145 height 20
click at [98, 383] on input "Enter additional details (optional)" at bounding box center [100, 382] width 11 height 11
checkbox input "true"
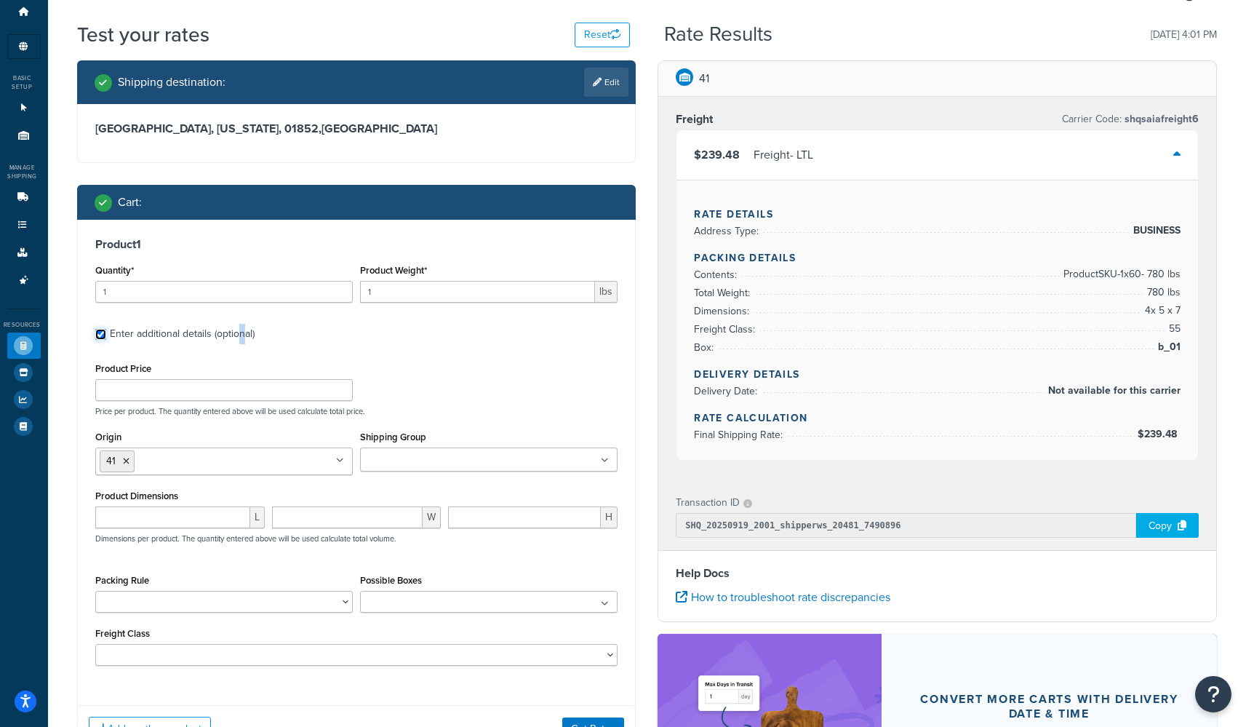
scroll to position [58, 0]
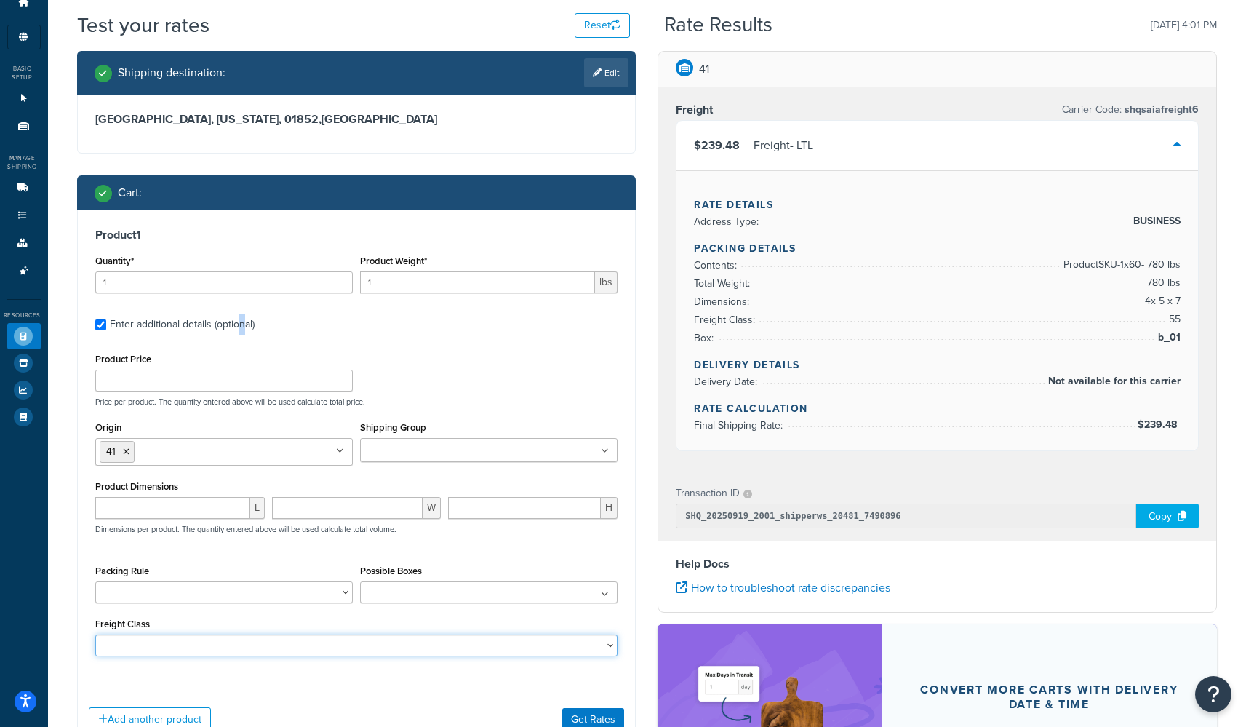
click at [95, 604] on select "50 55 60 65 70 77.5 85 92.5 100 110 125 150 175 200 250 300 400 500" at bounding box center [356, 645] width 523 height 22
click option "110" at bounding box center [0, 0] width 0 height 0
click at [95, 604] on select "50 55 60 65 70 77.5 85 92.5 100 110 125 150 175 200 250 300 400 500" at bounding box center [356, 645] width 523 height 22
select select "125"
click option "125" at bounding box center [0, 0] width 0 height 0
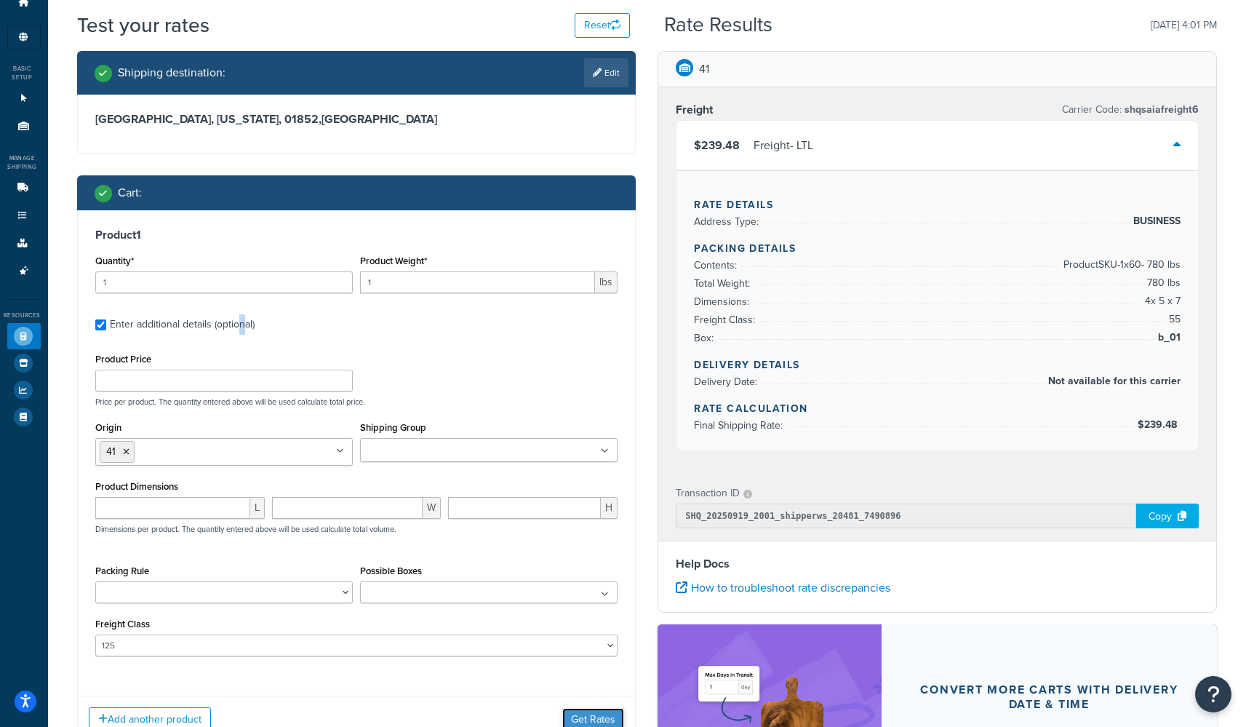
click at [514, 604] on button "Get Rates" at bounding box center [593, 719] width 62 height 23
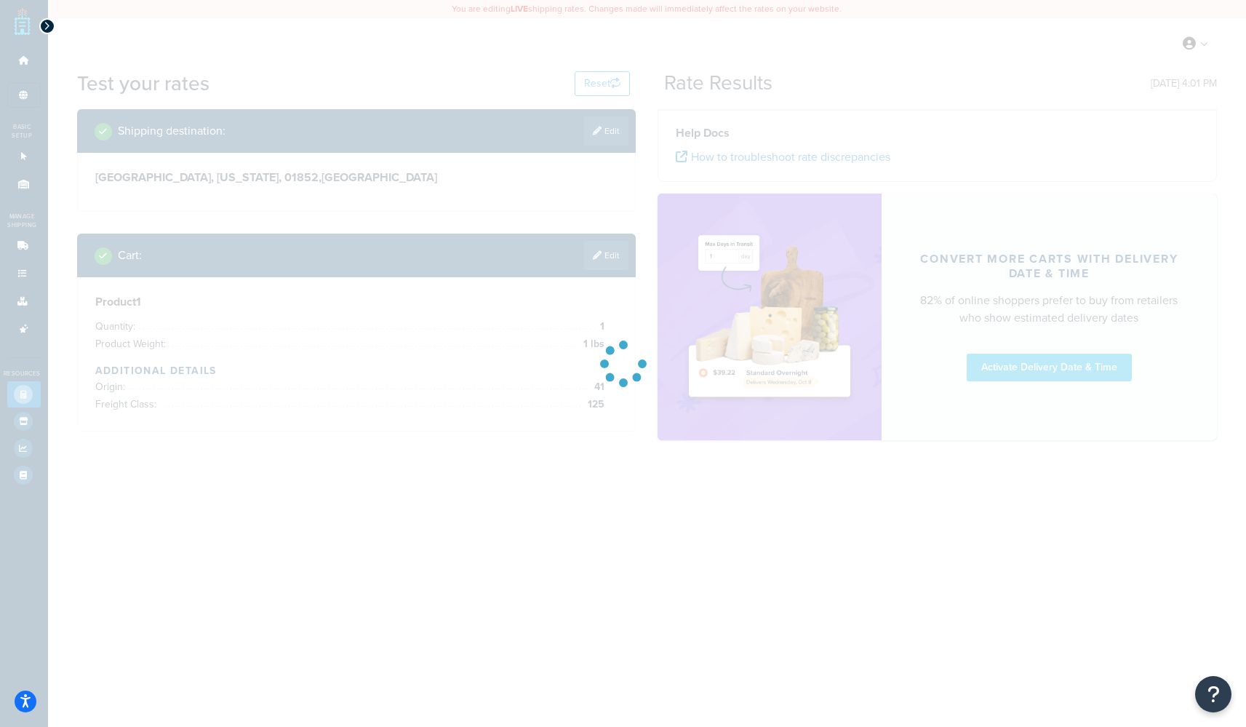
scroll to position [0, 0]
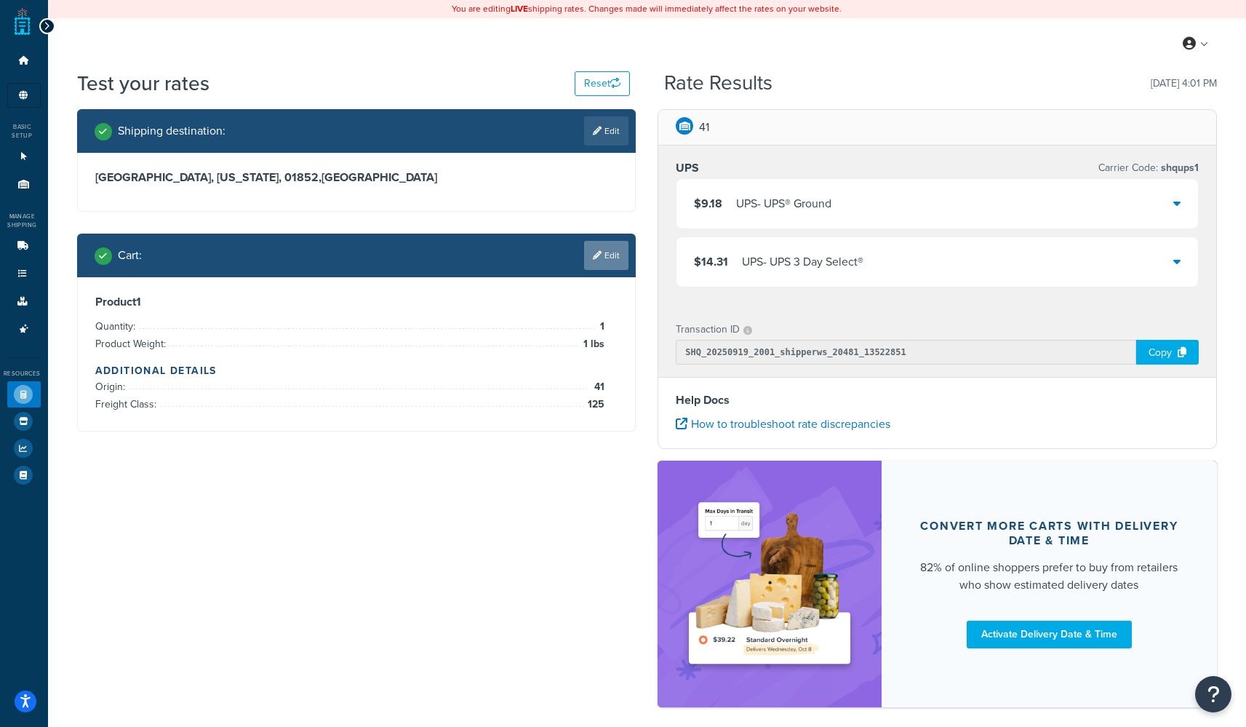
click at [514, 257] on link "Edit" at bounding box center [606, 255] width 44 height 29
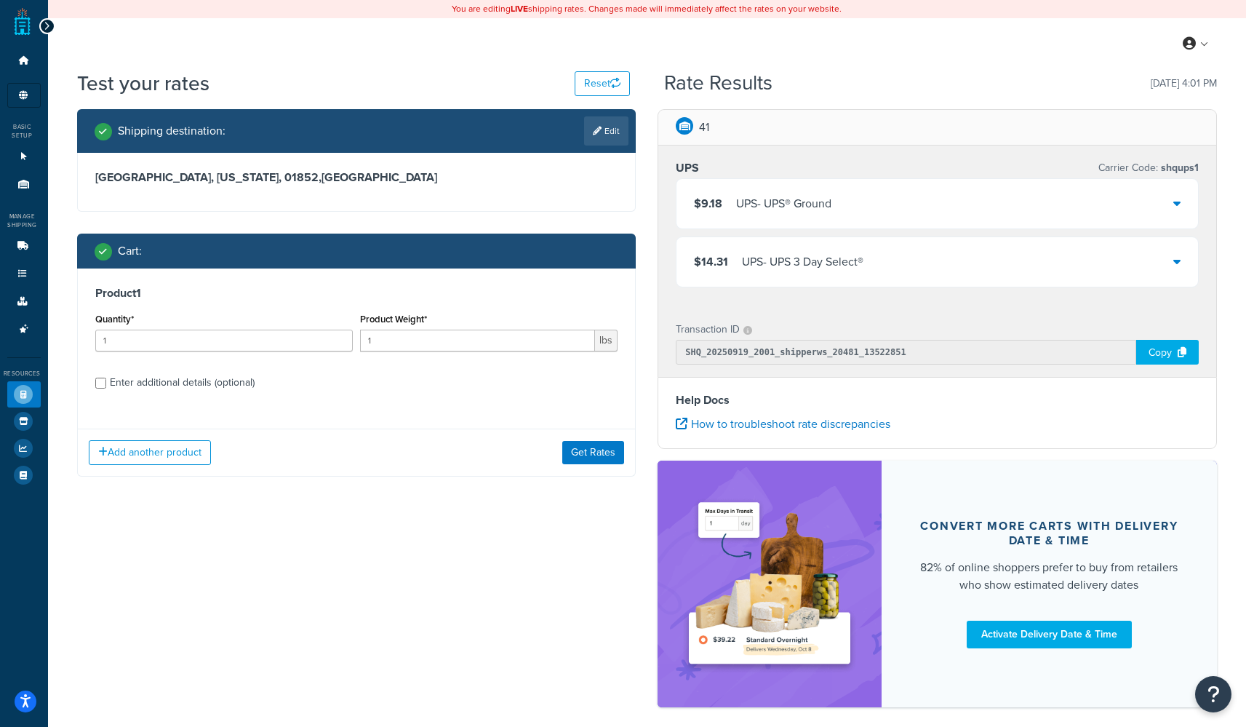
click at [164, 387] on div "Enter additional details (optional)" at bounding box center [182, 382] width 145 height 20
click at [106, 387] on input "Enter additional details (optional)" at bounding box center [100, 382] width 11 height 11
checkbox input "true"
select select "125"
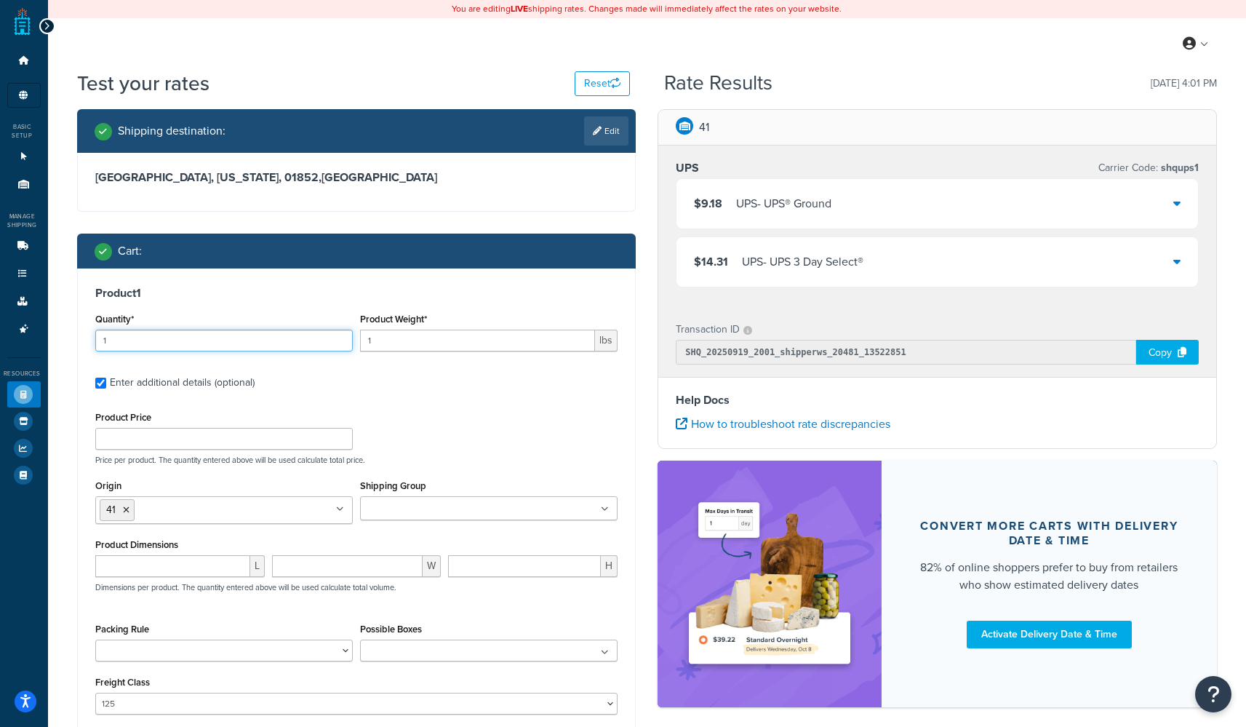
click at [217, 340] on input "1" at bounding box center [223, 340] width 257 height 22
type input "60"
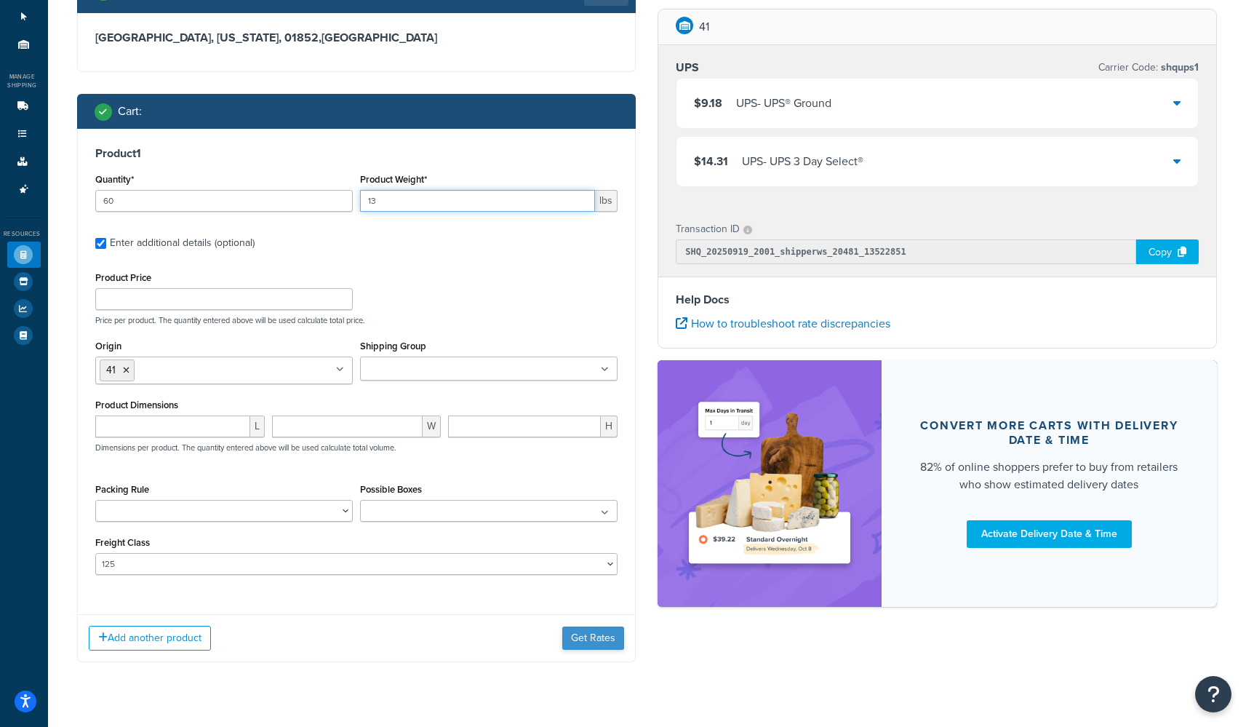
type input "13"
click at [514, 604] on button "Get Rates" at bounding box center [593, 637] width 62 height 23
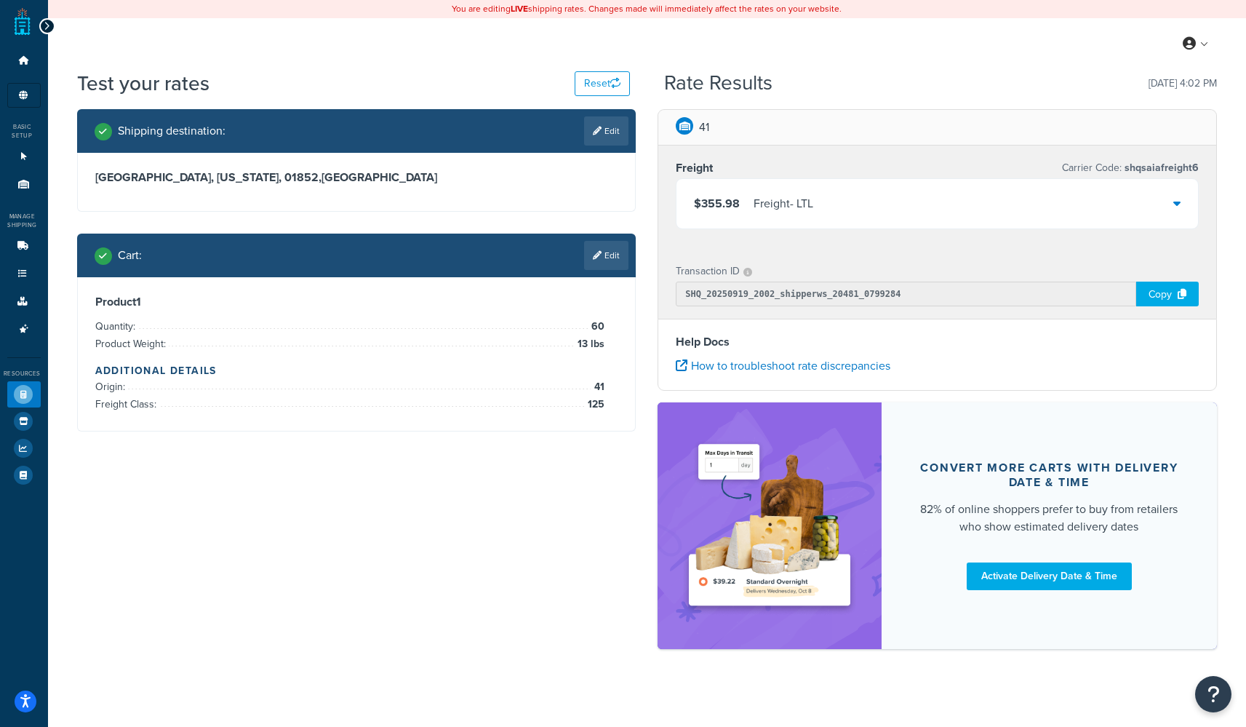
click at [514, 201] on div "$355.98 Freight - LTL" at bounding box center [936, 203] width 521 height 49
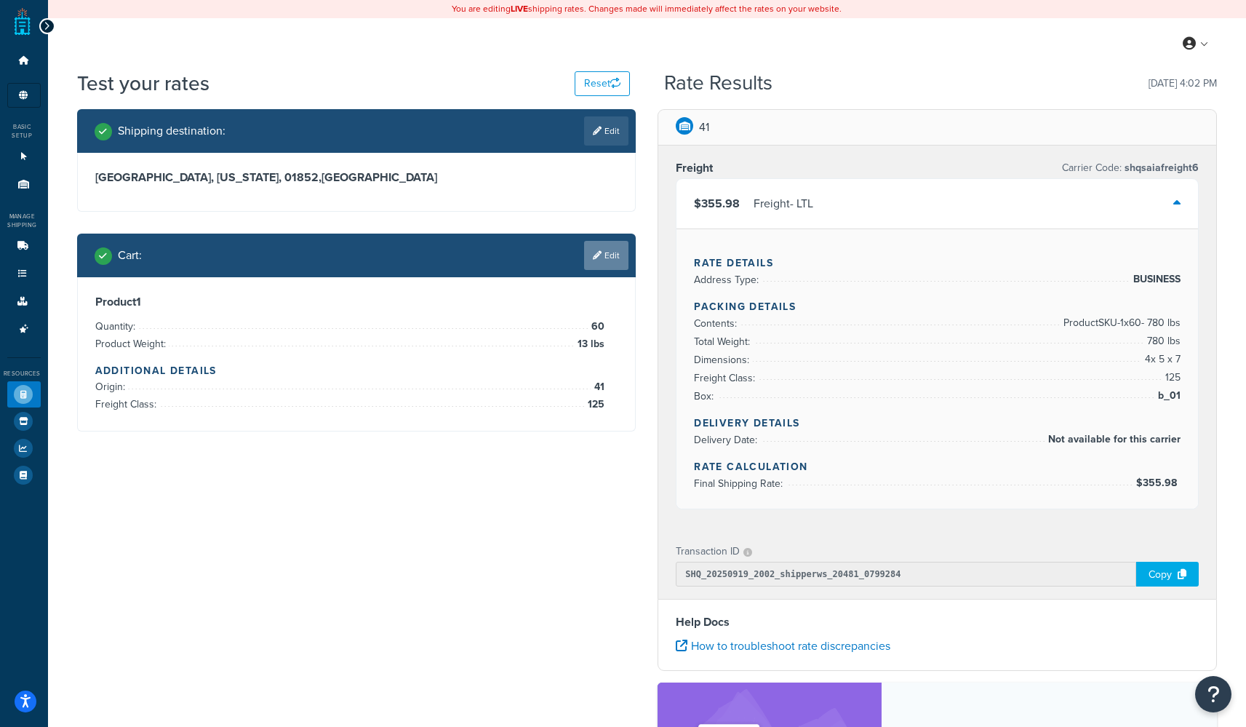
click at [514, 255] on link "Edit" at bounding box center [606, 255] width 44 height 29
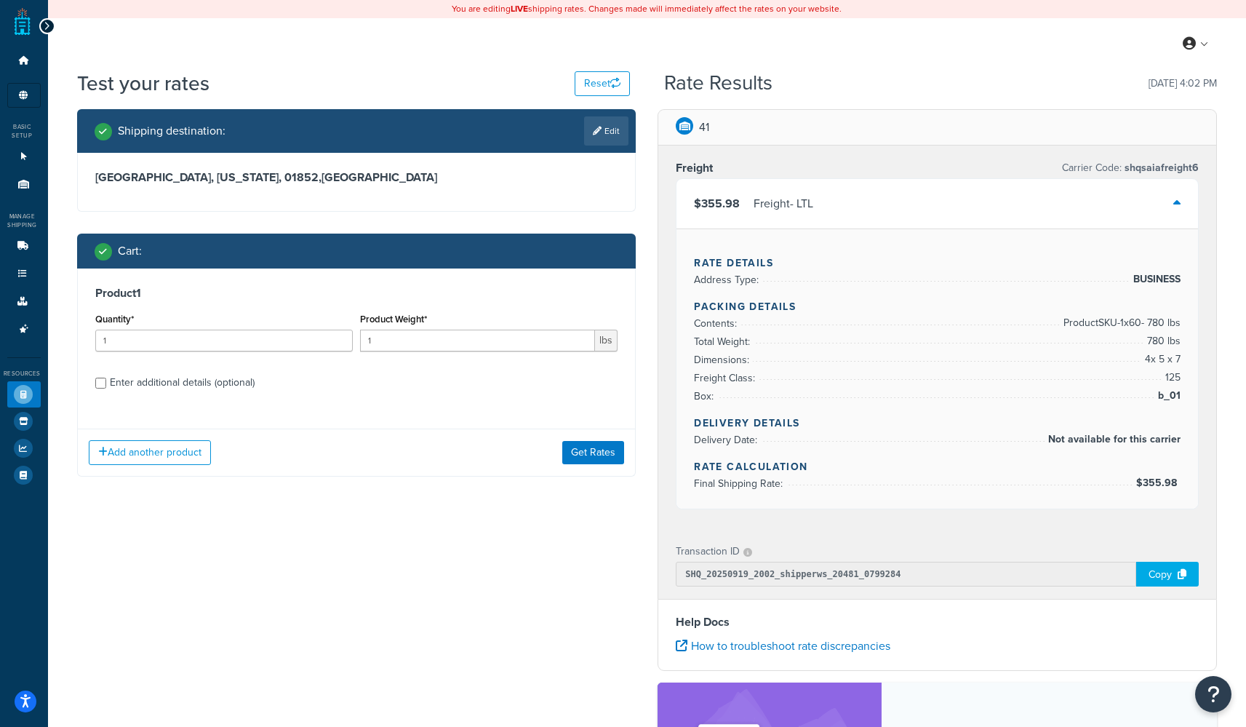
click at [204, 387] on div "Enter additional details (optional)" at bounding box center [182, 382] width 145 height 20
click at [106, 387] on input "Enter additional details (optional)" at bounding box center [100, 382] width 11 height 11
checkbox input "true"
select select "125"
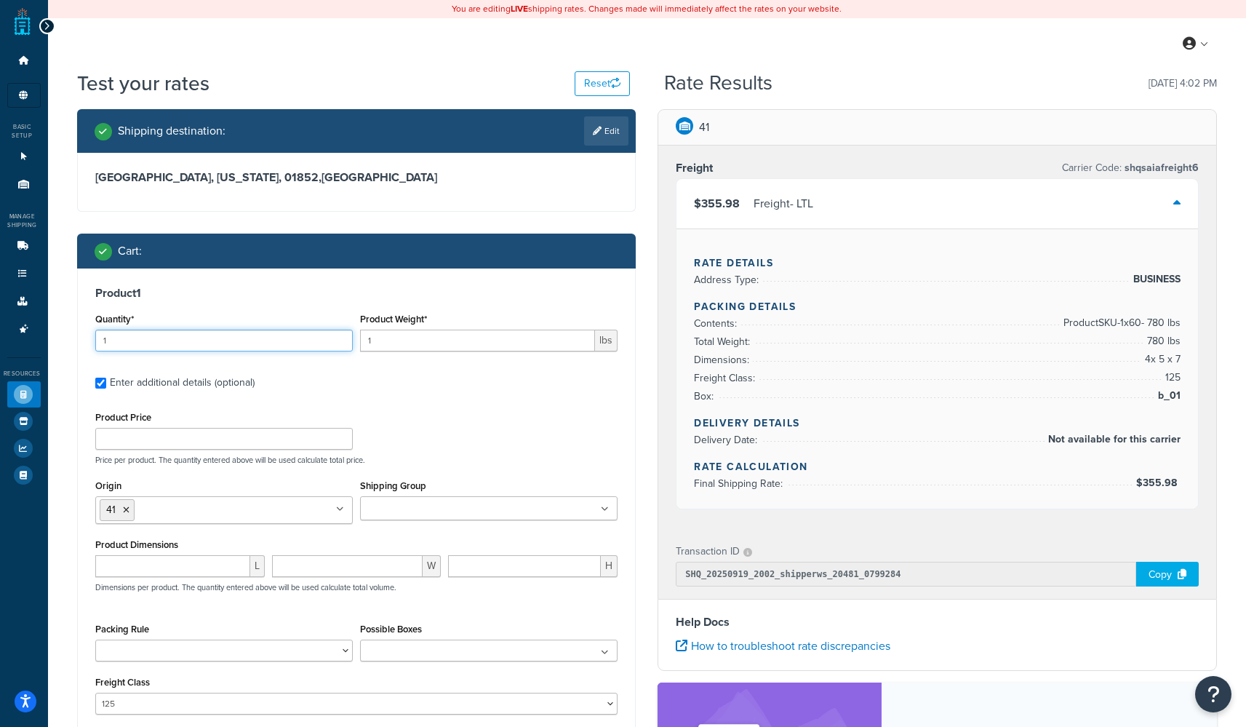
click at [239, 336] on input "1" at bounding box center [223, 340] width 257 height 22
type input "60"
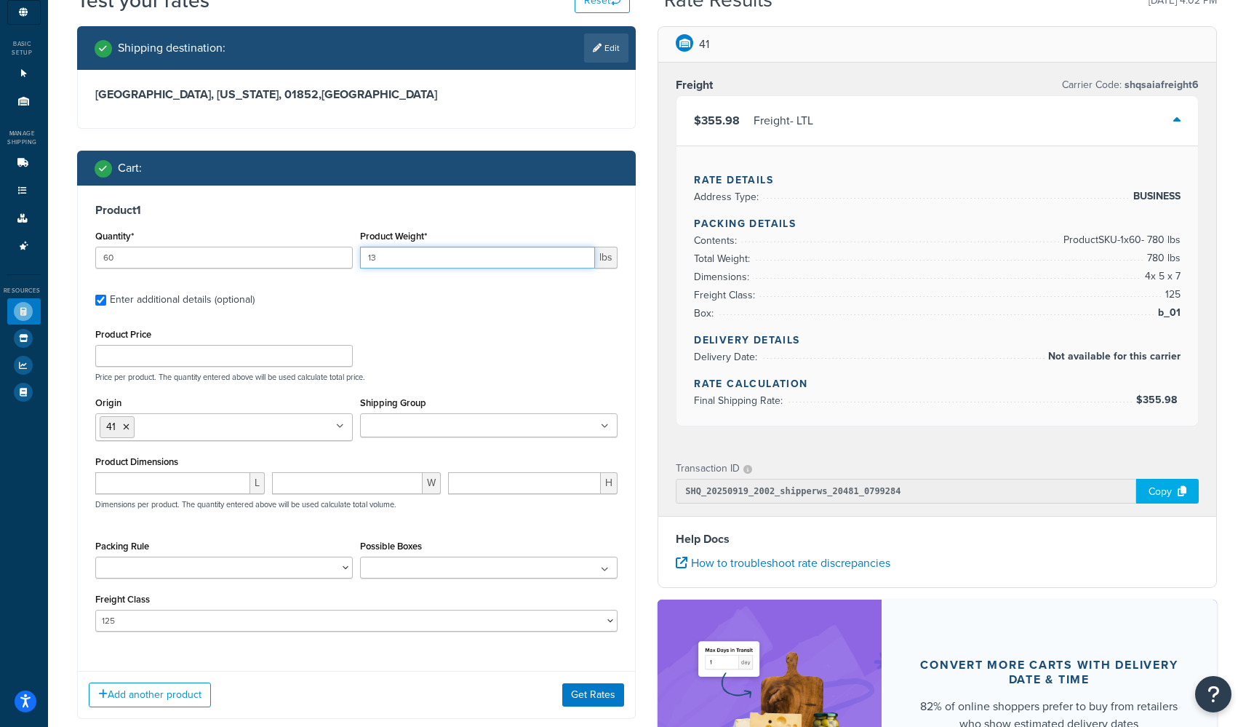
scroll to position [116, 0]
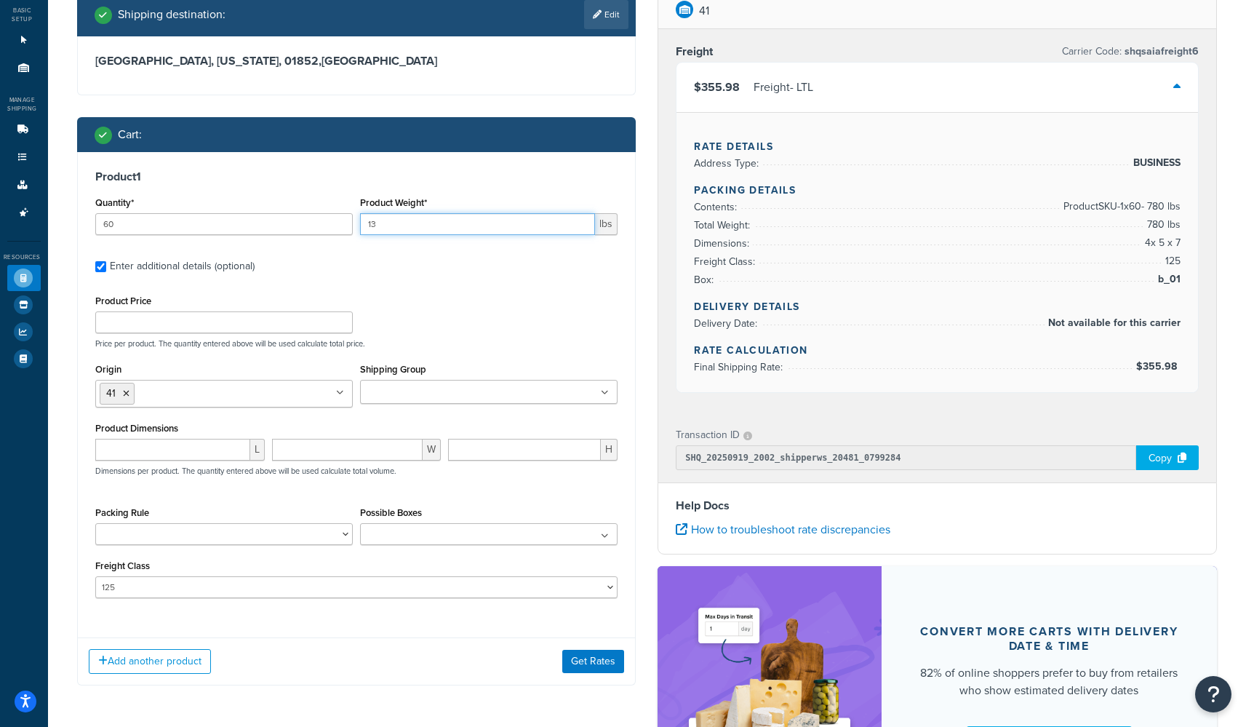
type input "13"
click at [170, 449] on input "number" at bounding box center [172, 450] width 155 height 22
type input "20"
type input "12"
type input "14"
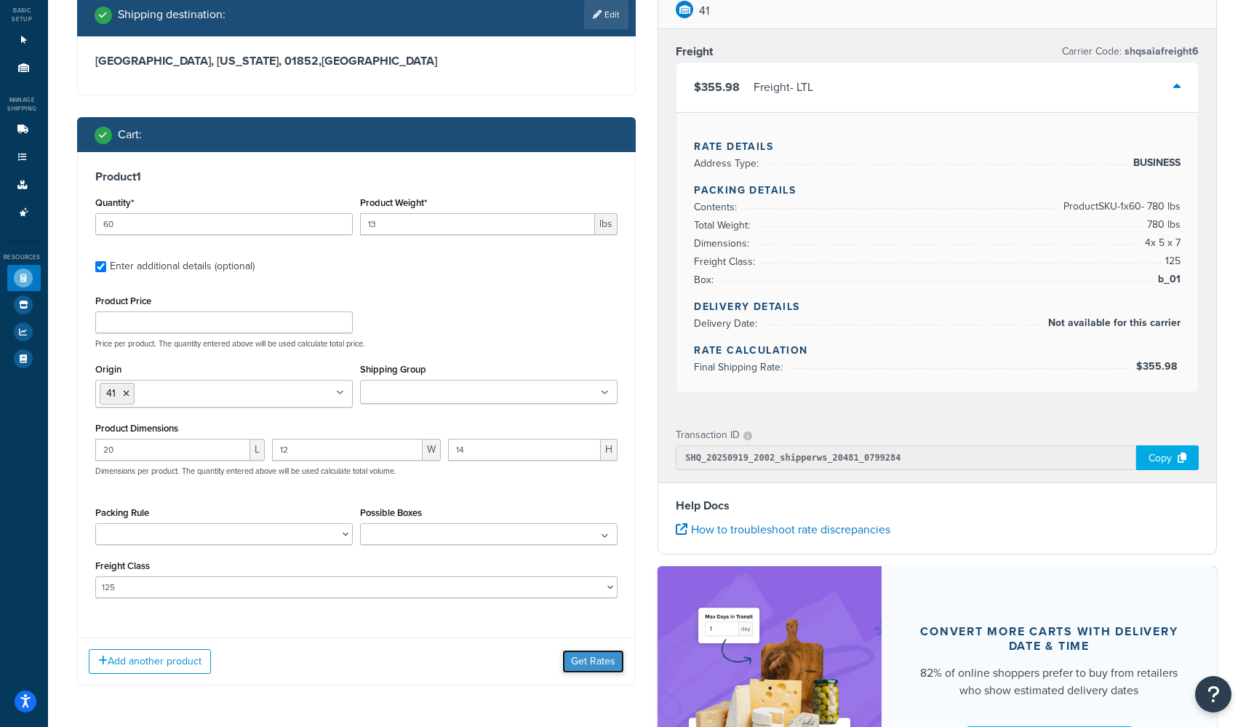
click at [514, 604] on button "Get Rates" at bounding box center [593, 660] width 62 height 23
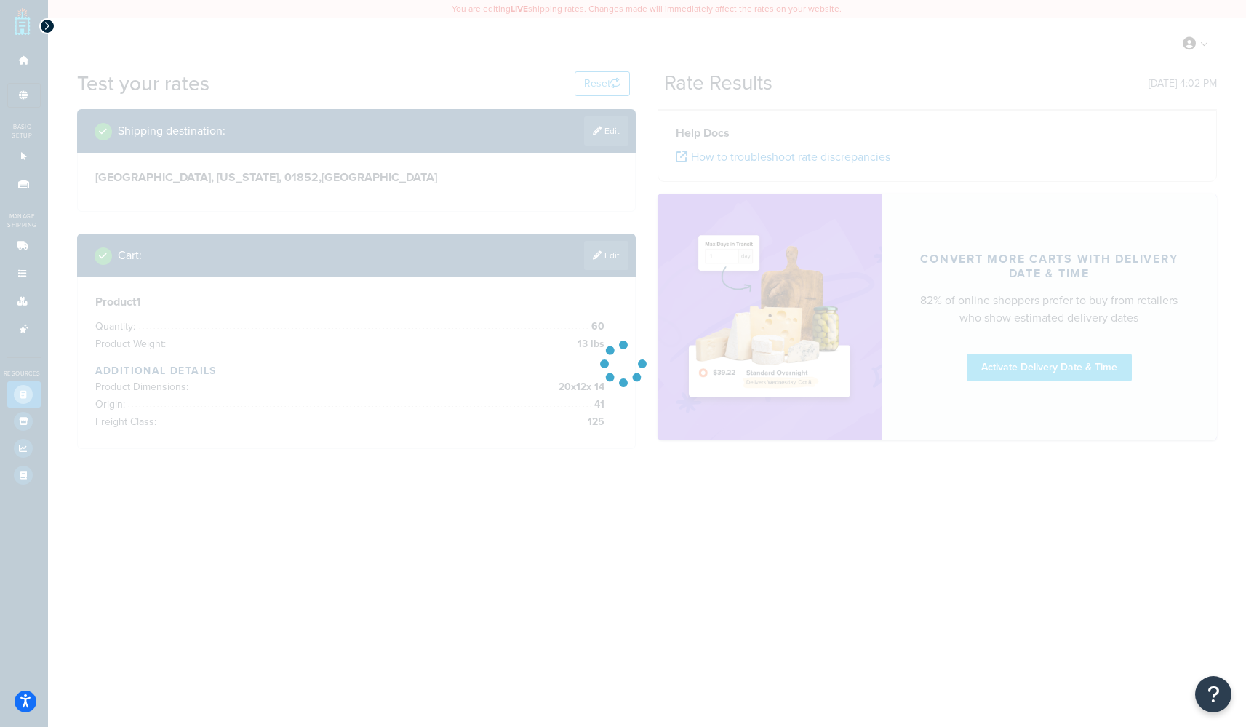
scroll to position [0, 0]
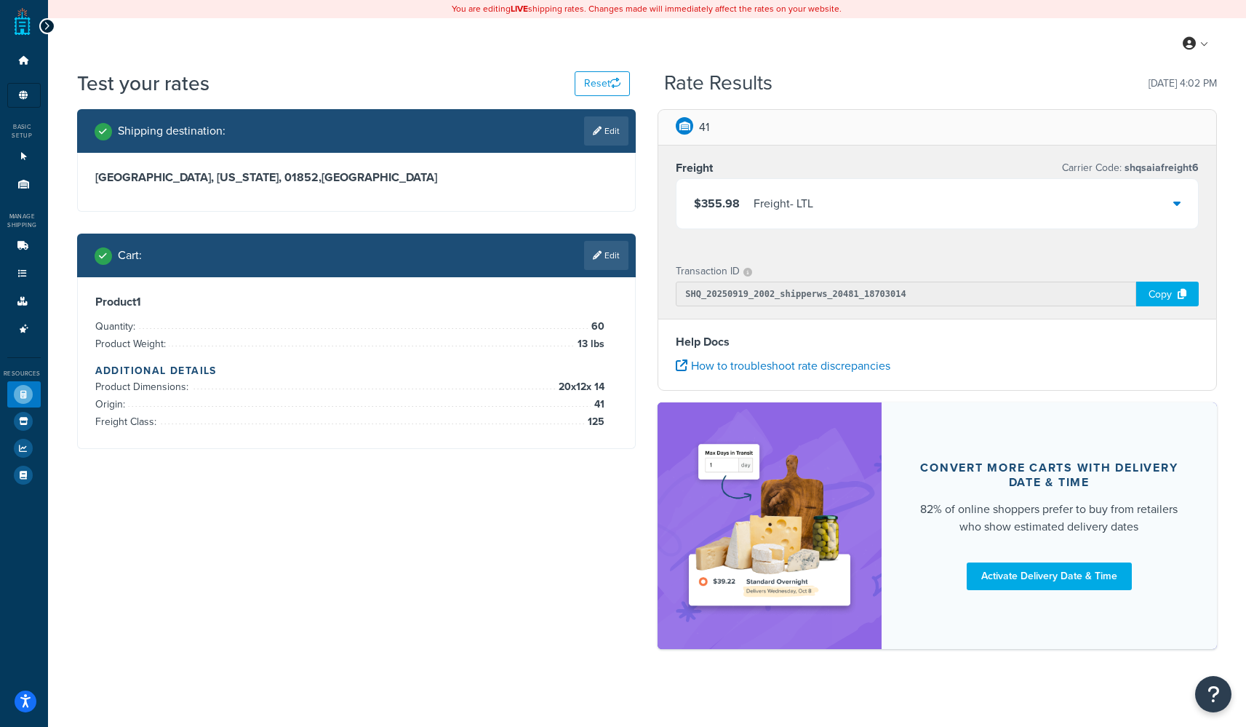
click at [514, 211] on div "$355.98 Freight - LTL" at bounding box center [936, 203] width 521 height 49
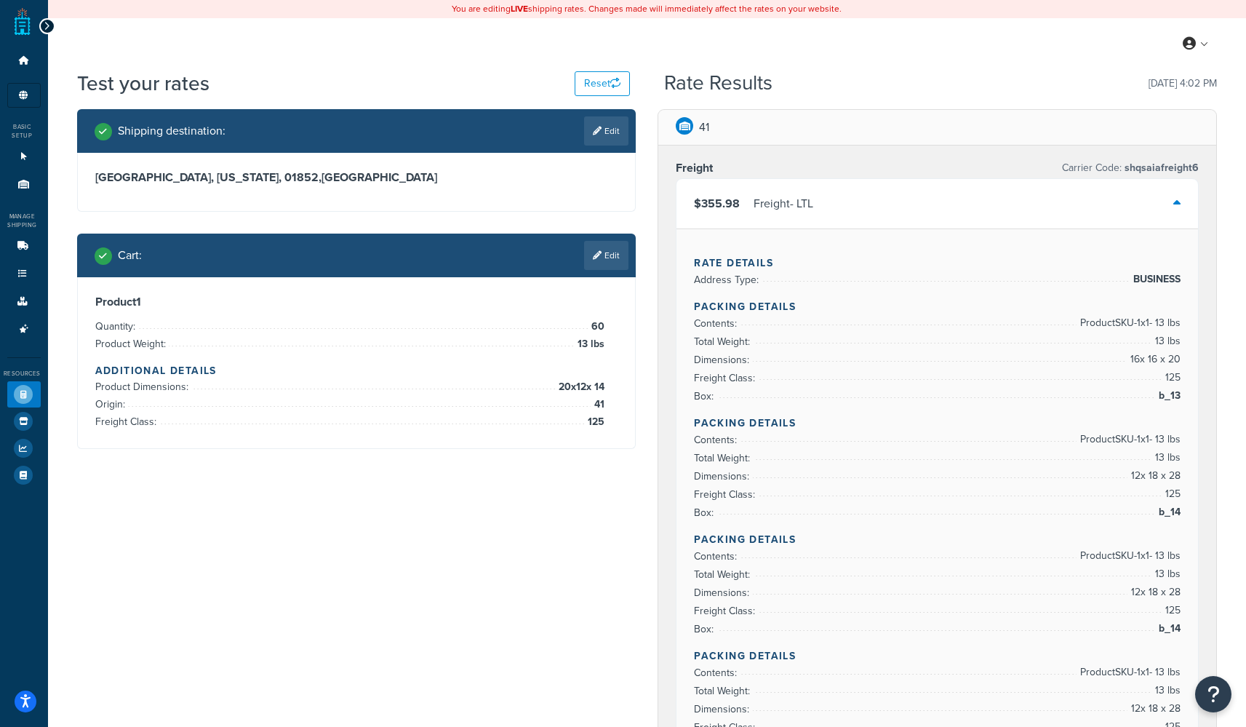
click at [514, 213] on div "$355.98 Freight - LTL" at bounding box center [936, 203] width 521 height 49
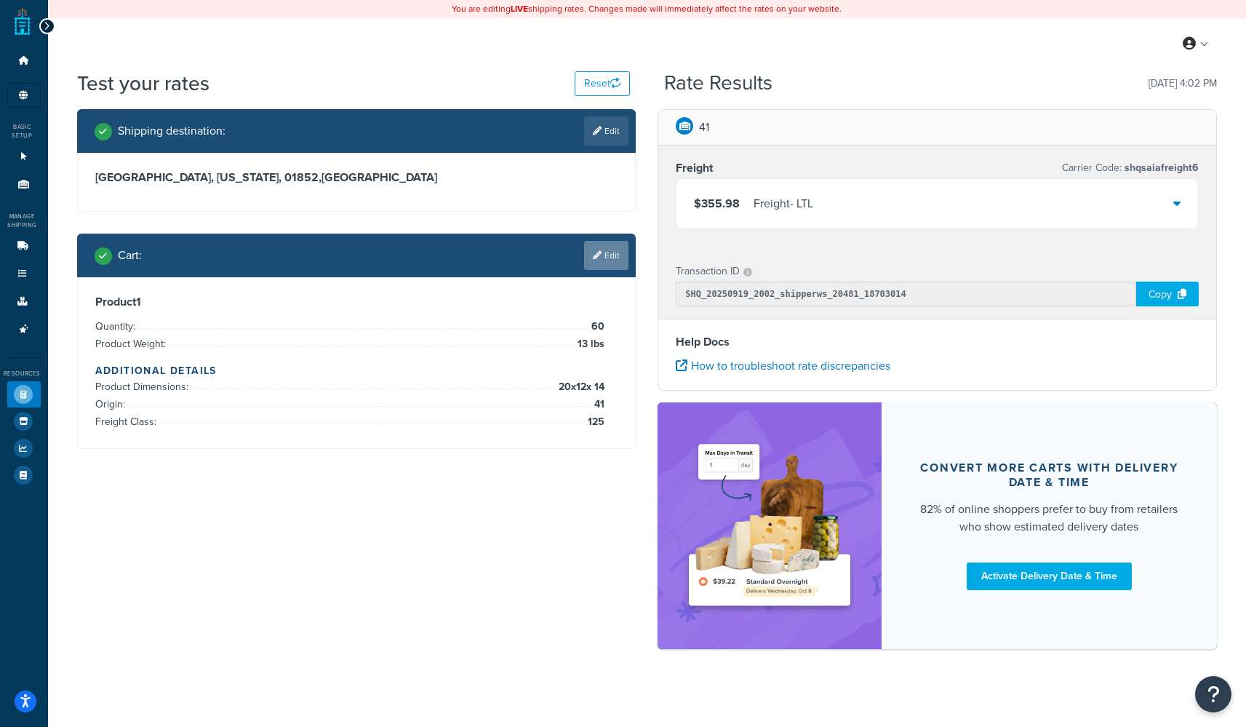
click at [514, 259] on link "Edit" at bounding box center [606, 255] width 44 height 29
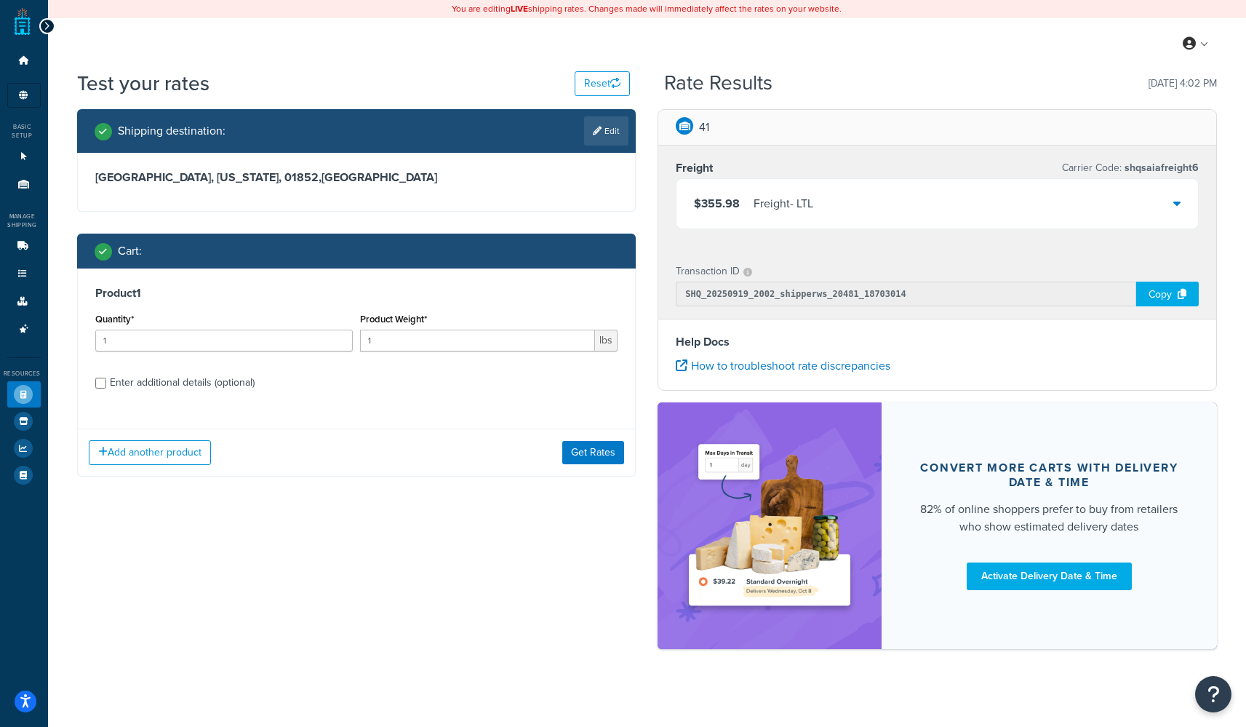
click at [156, 386] on div "Enter additional details (optional)" at bounding box center [182, 382] width 145 height 20
click at [106, 386] on input "Enter additional details (optional)" at bounding box center [100, 382] width 11 height 11
checkbox input "true"
select select "125"
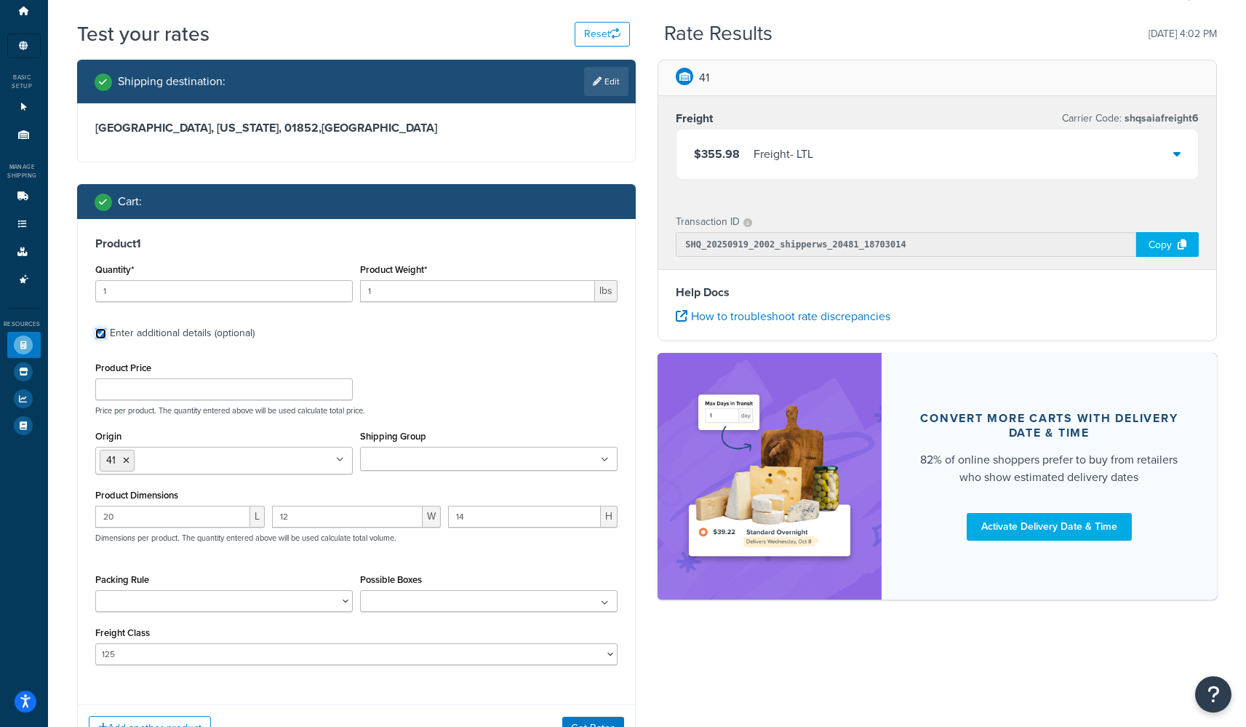
scroll to position [58, 0]
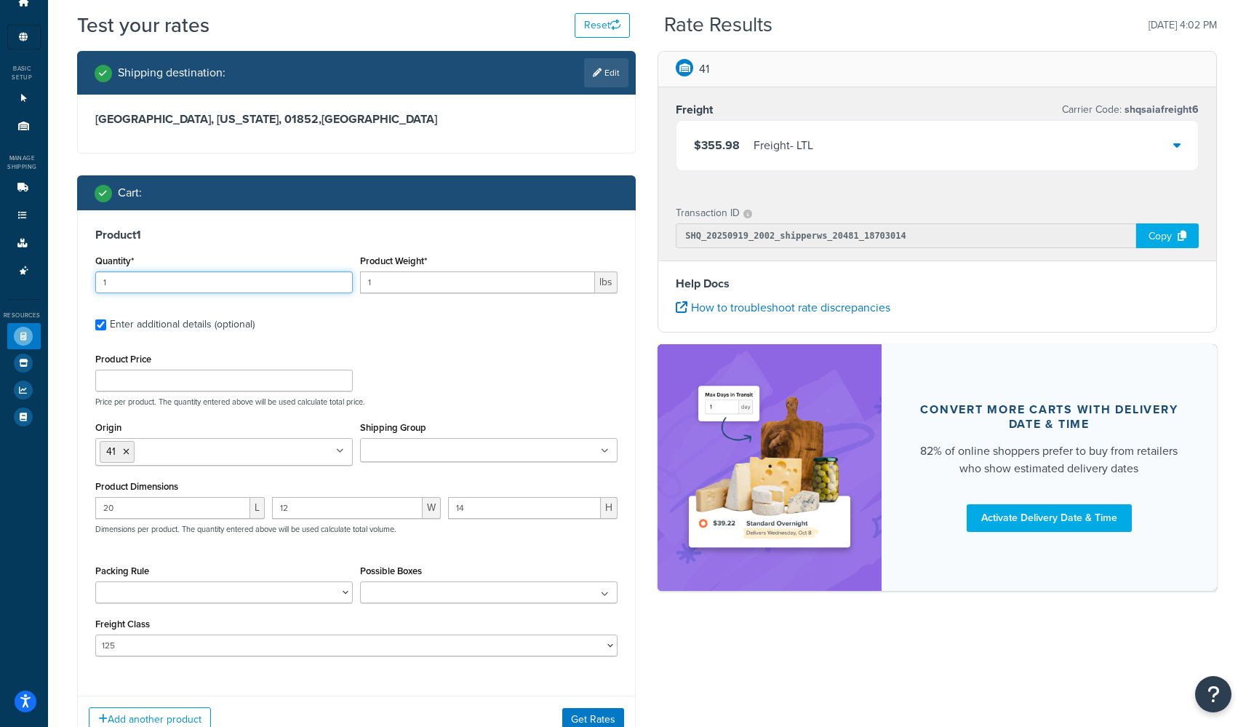
click at [220, 292] on input "1" at bounding box center [223, 282] width 257 height 22
type input "60"
click at [409, 288] on input "1" at bounding box center [477, 282] width 235 height 22
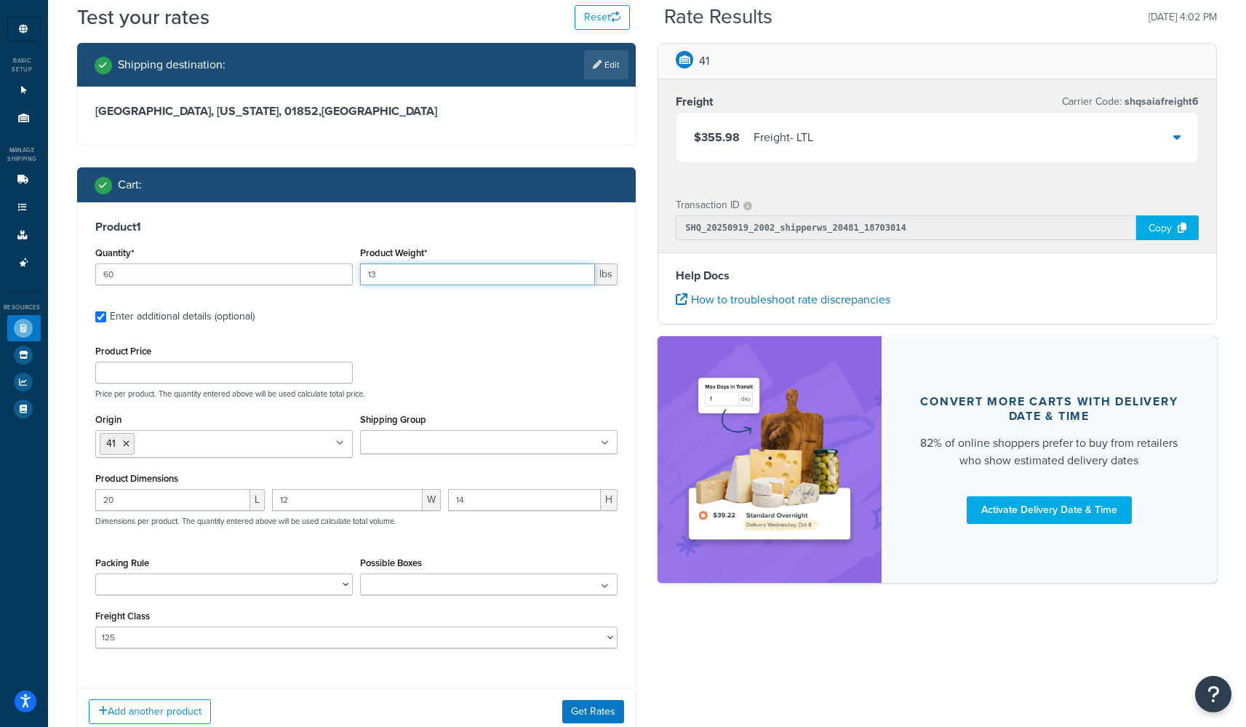
scroll to position [116, 0]
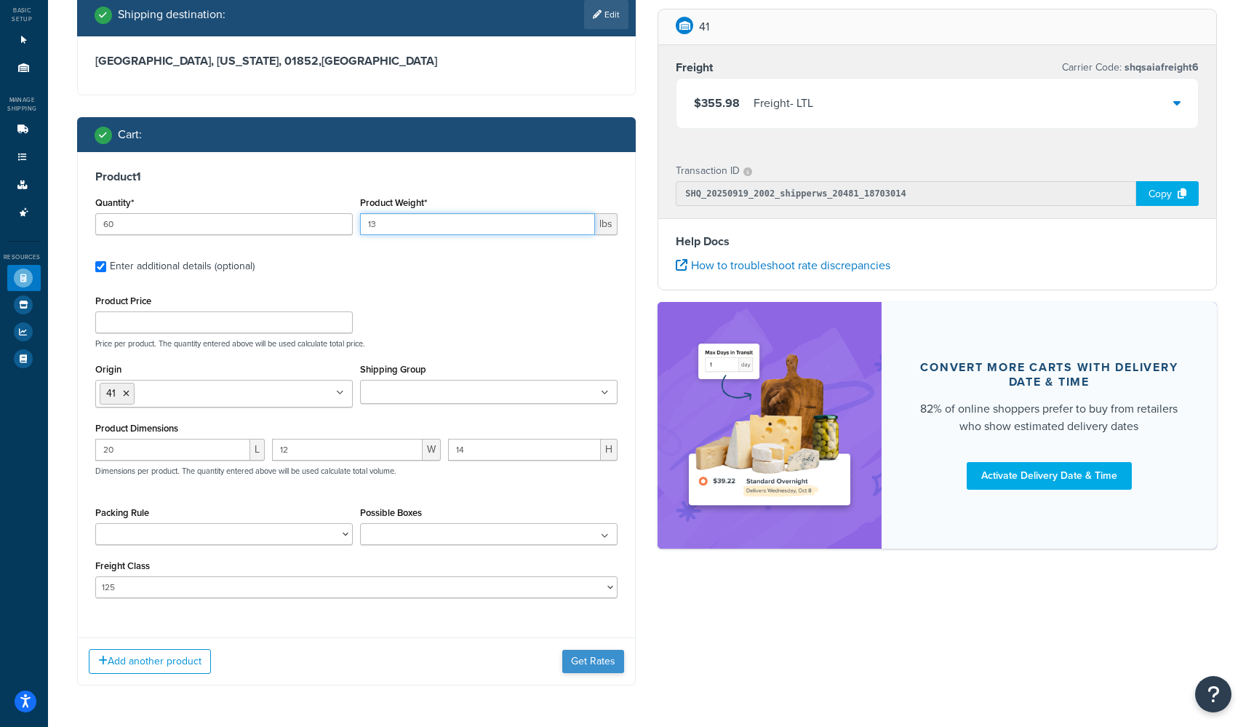
type input "13"
click at [514, 604] on button "Get Rates" at bounding box center [593, 660] width 62 height 23
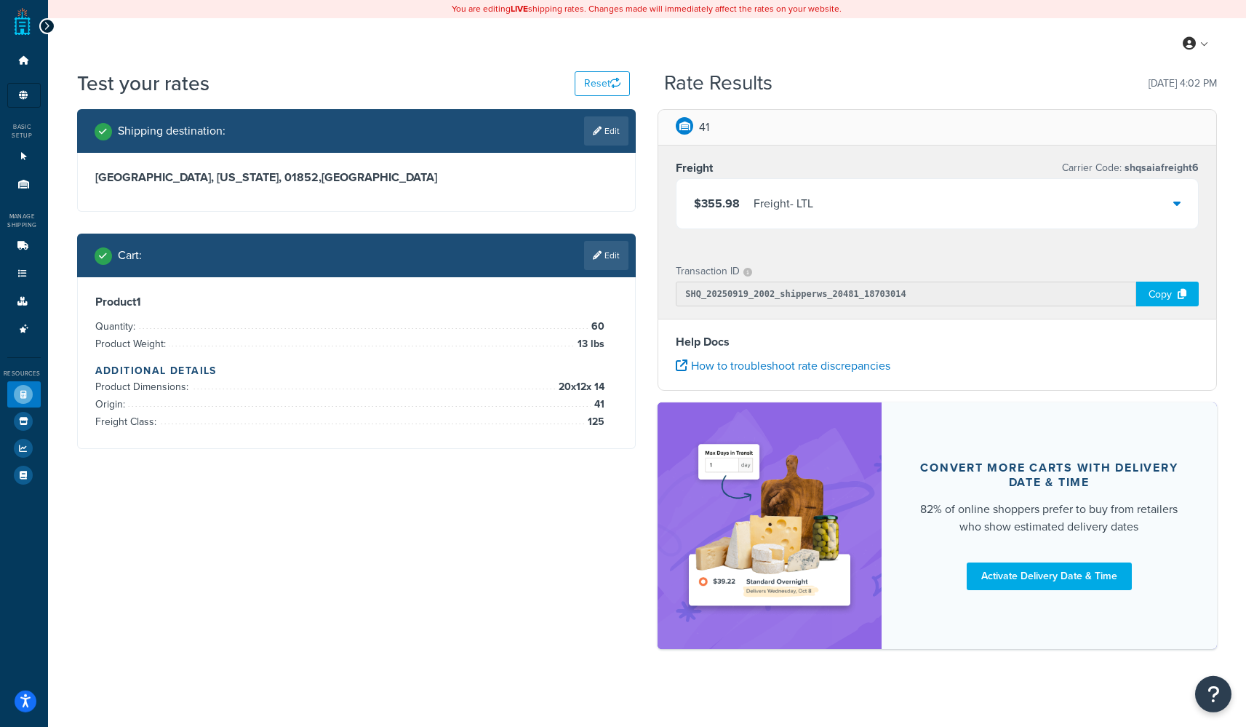
scroll to position [0, 0]
